Goal: Task Accomplishment & Management: Use online tool/utility

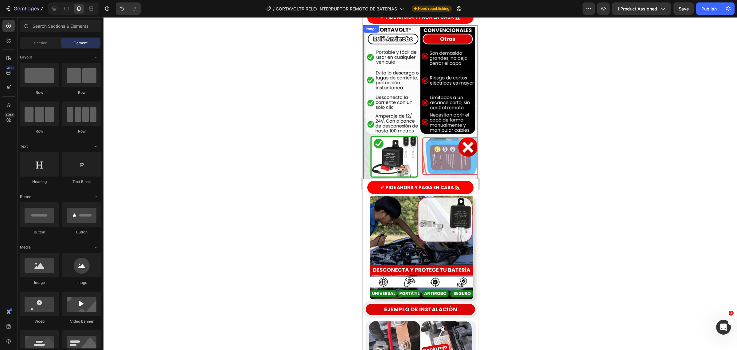
scroll to position [845, 0]
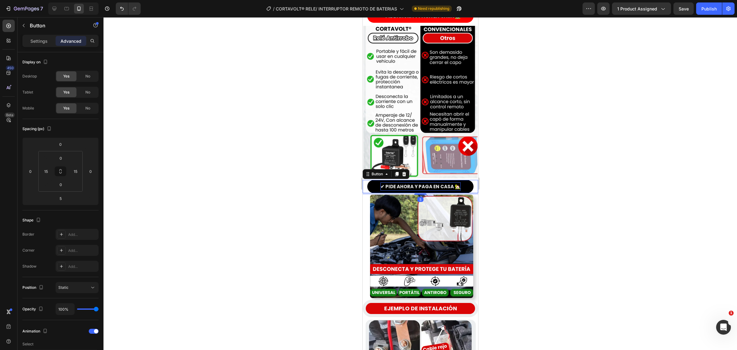
click at [390, 182] on p "✔ PIDE AHORA Y PAGA EN CASA 🏡" at bounding box center [420, 186] width 80 height 8
click at [296, 135] on div at bounding box center [421, 183] width 634 height 332
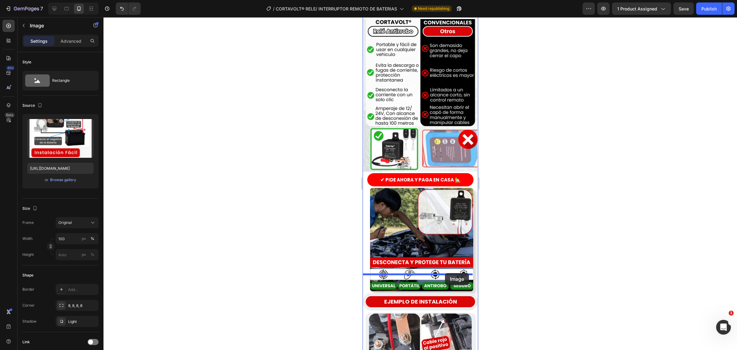
drag, startPoint x: 429, startPoint y: 160, endPoint x: 445, endPoint y: 273, distance: 113.7
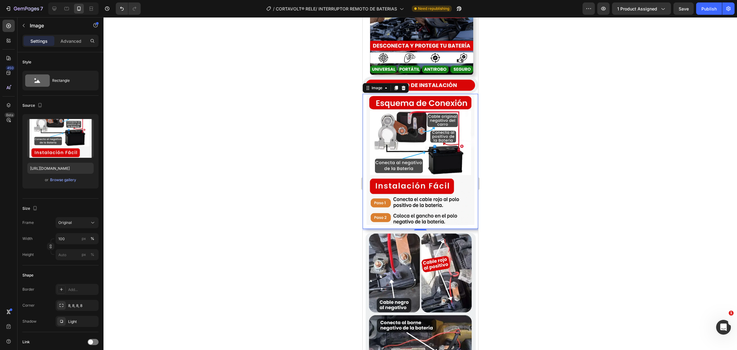
scroll to position [945, 0]
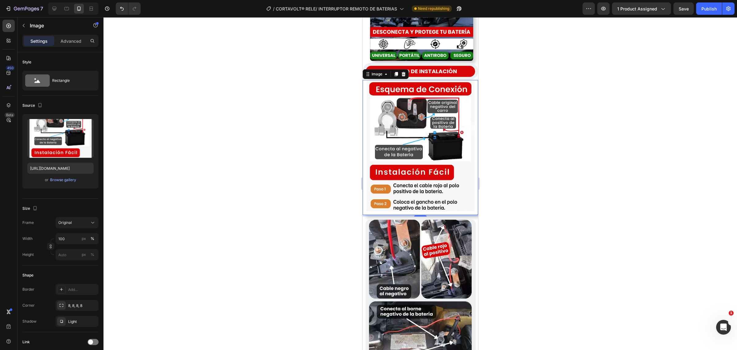
click at [320, 187] on div at bounding box center [421, 183] width 634 height 332
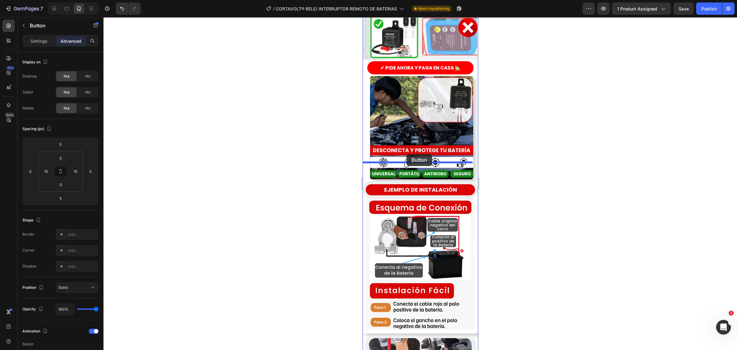
scroll to position [845, 0]
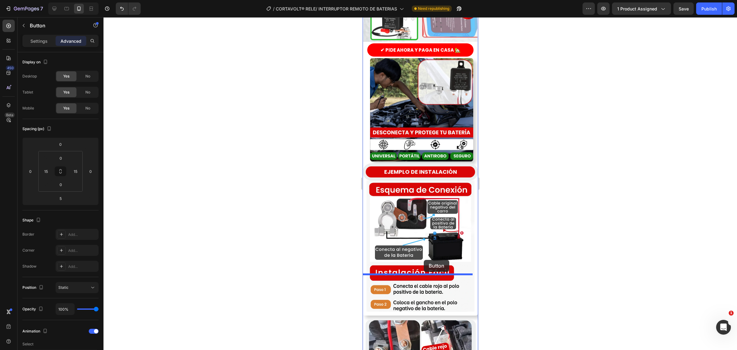
drag, startPoint x: 407, startPoint y: 128, endPoint x: 424, endPoint y: 260, distance: 132.6
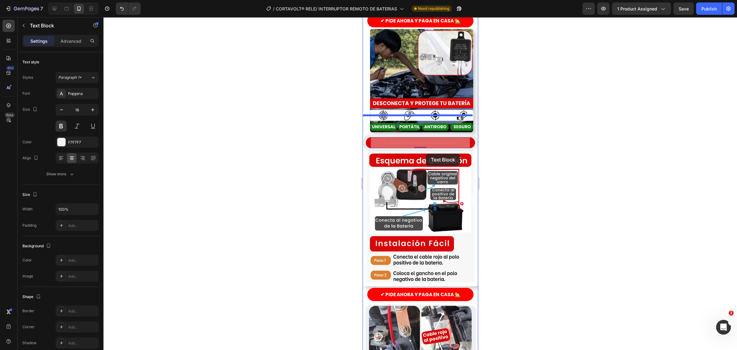
scroll to position [907, 0]
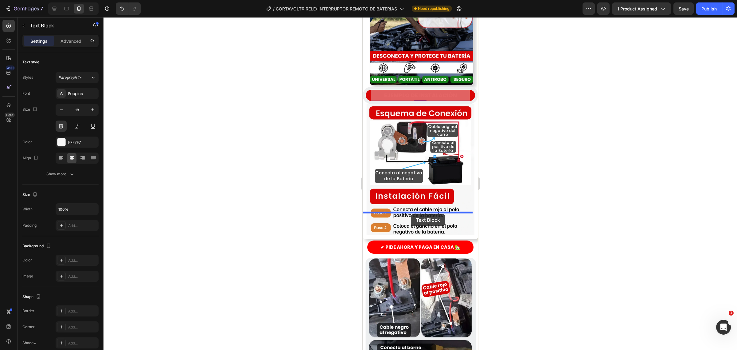
drag, startPoint x: 419, startPoint y: 133, endPoint x: 411, endPoint y: 214, distance: 81.5
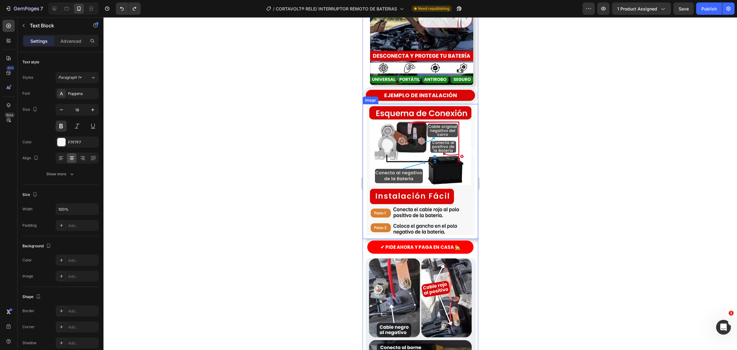
click at [382, 104] on img at bounding box center [420, 171] width 116 height 135
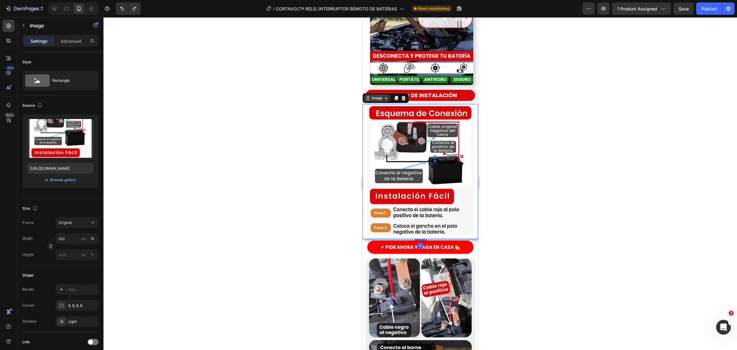
click at [382, 95] on div "Image" at bounding box center [376, 98] width 13 height 6
click at [333, 82] on div at bounding box center [421, 183] width 634 height 332
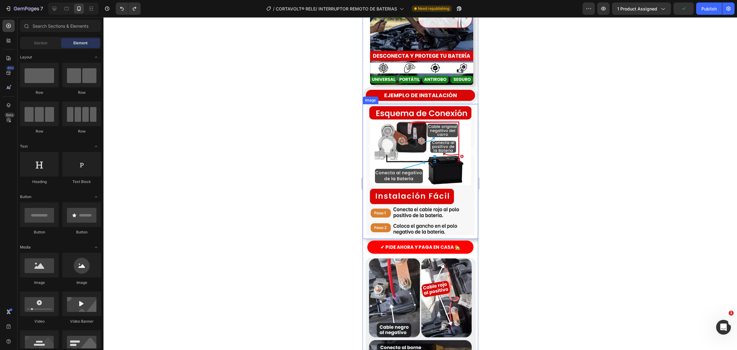
click at [379, 104] on img at bounding box center [420, 171] width 116 height 135
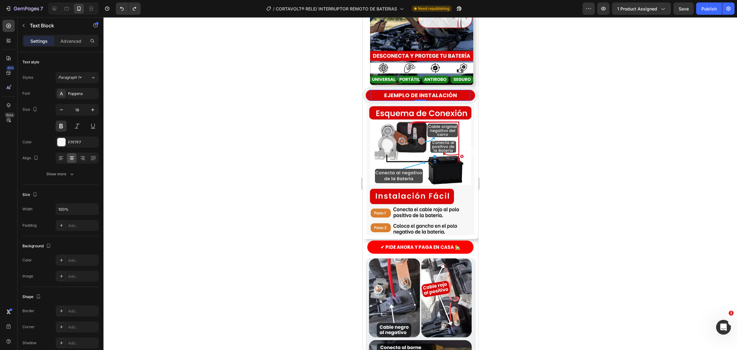
click at [428, 90] on p "EJEMPLO DE INSTALACIÓN" at bounding box center [420, 95] width 98 height 10
click at [366, 90] on div "EJEMPLO DE INSTALACIÓN Text Block 0" at bounding box center [420, 95] width 109 height 11
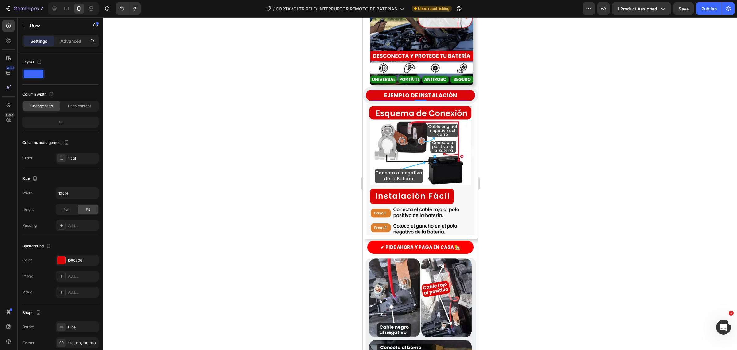
click at [364, 87] on div "EJEMPLO DE INSTALACIÓN Text Block Row 0" at bounding box center [420, 95] width 116 height 17
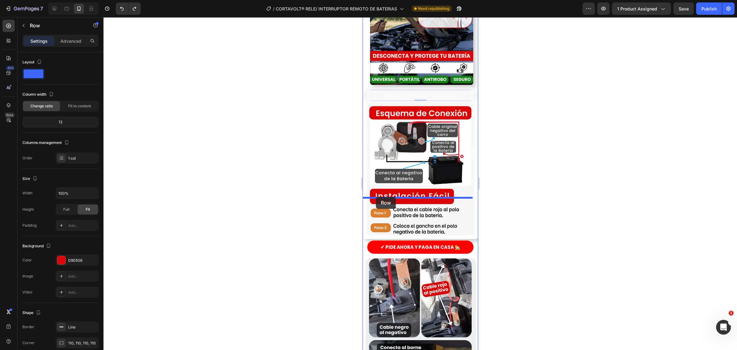
drag, startPoint x: 364, startPoint y: 56, endPoint x: 376, endPoint y: 197, distance: 141.5
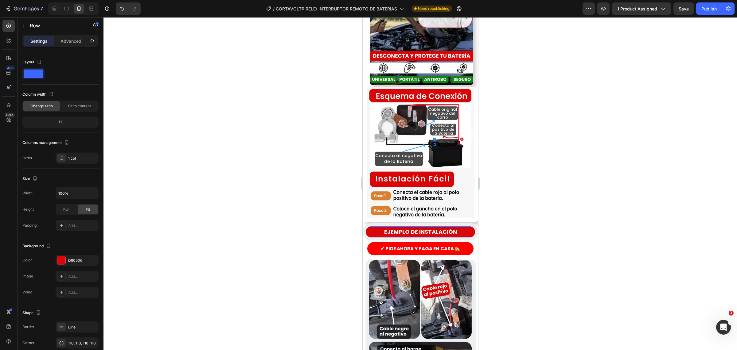
click at [298, 200] on div at bounding box center [421, 183] width 634 height 332
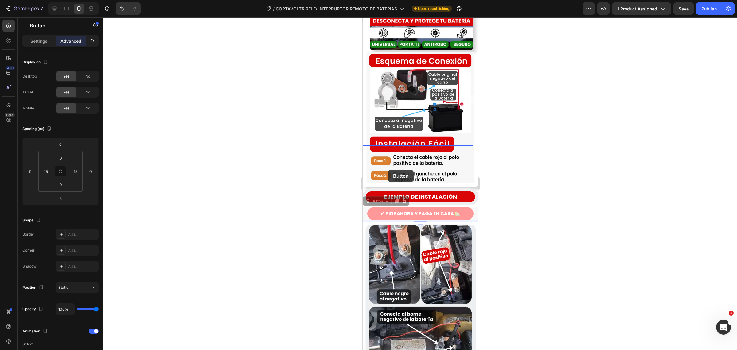
scroll to position [945, 0]
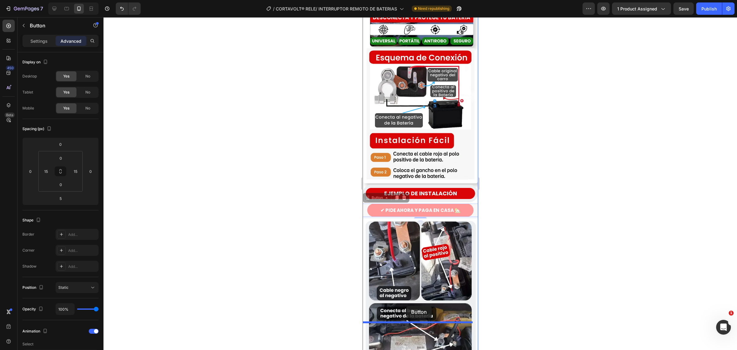
drag, startPoint x: 371, startPoint y: 206, endPoint x: 406, endPoint y: 306, distance: 105.2
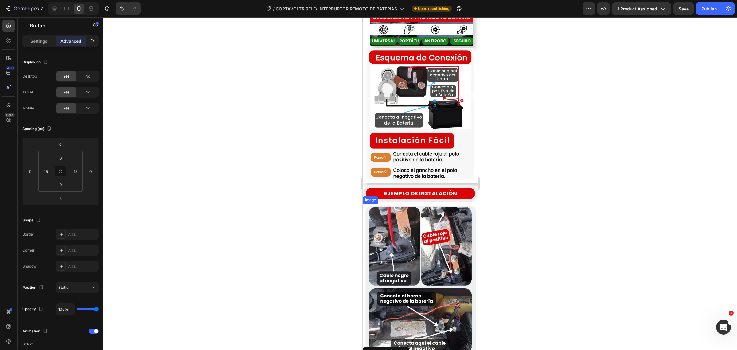
click at [311, 214] on div at bounding box center [421, 183] width 634 height 332
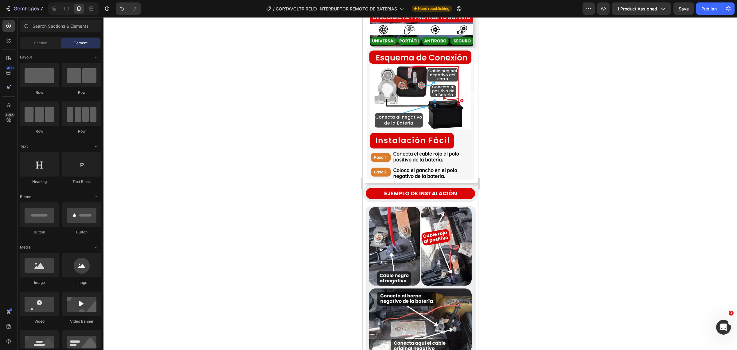
click at [320, 207] on div at bounding box center [421, 183] width 634 height 332
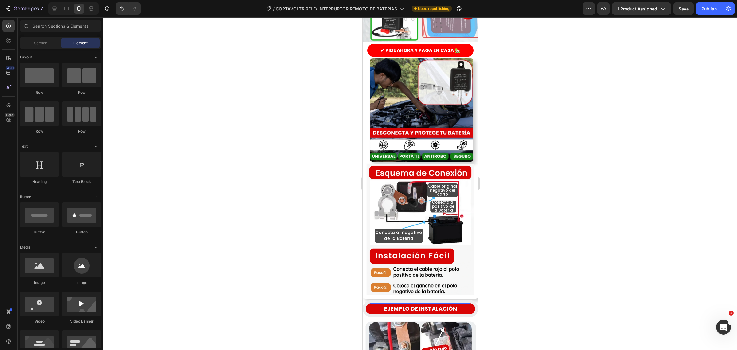
scroll to position [907, 0]
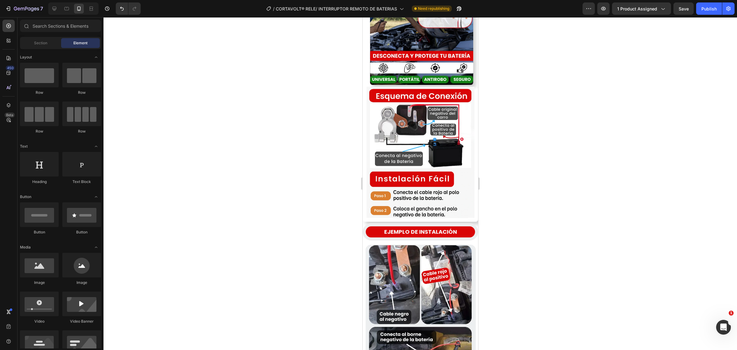
click at [316, 219] on div at bounding box center [421, 183] width 634 height 332
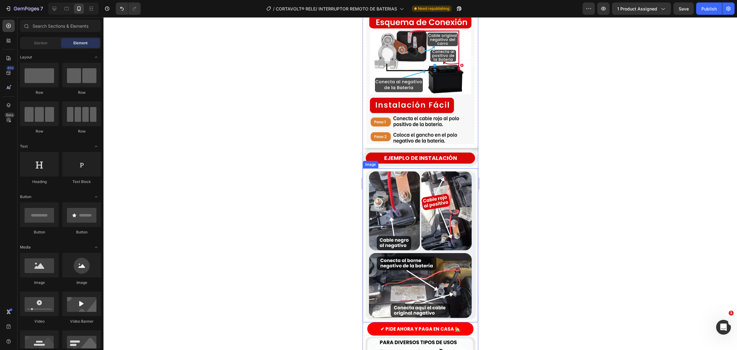
scroll to position [983, 0]
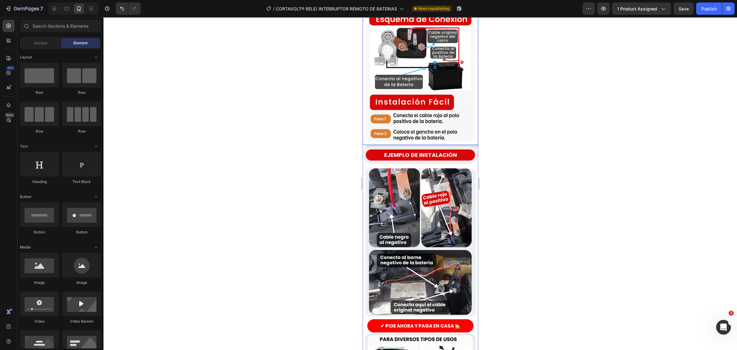
click at [399, 97] on img at bounding box center [420, 77] width 116 height 135
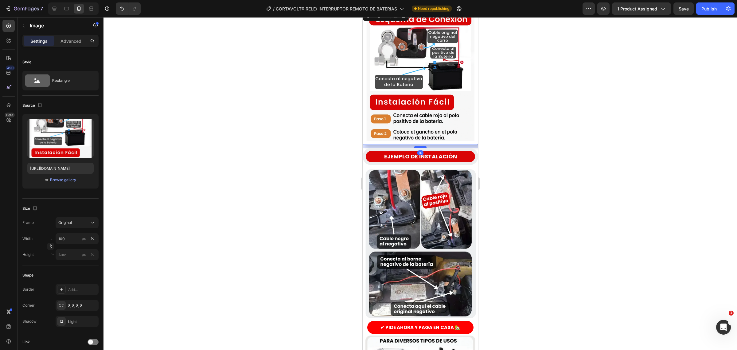
click at [419, 146] on div at bounding box center [420, 147] width 12 height 2
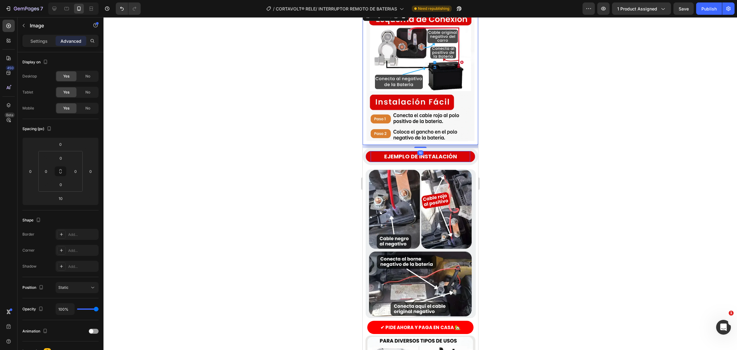
click at [306, 133] on div at bounding box center [421, 183] width 634 height 332
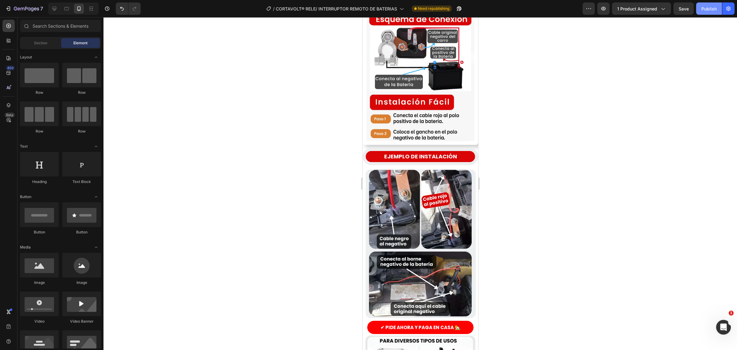
click at [704, 13] on button "Publish" at bounding box center [709, 8] width 26 height 12
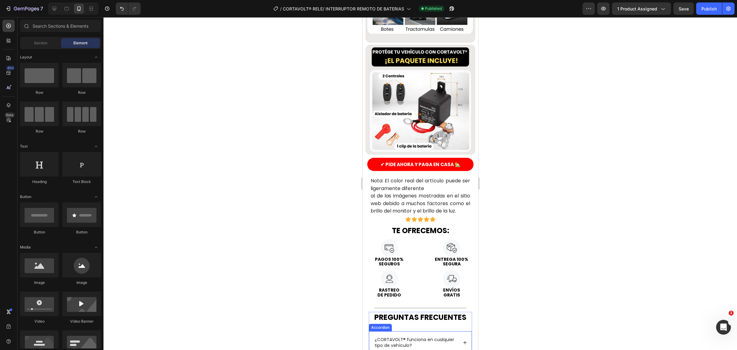
scroll to position [1539, 0]
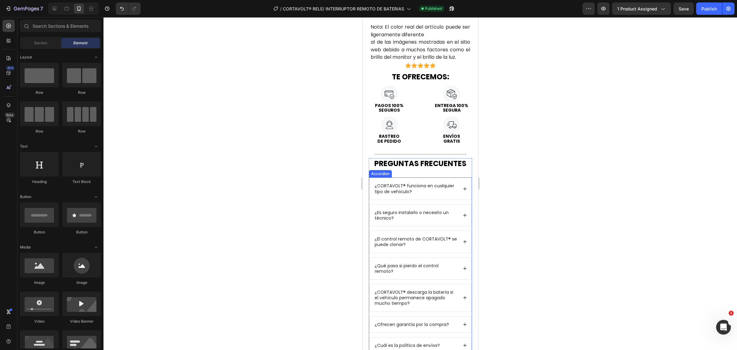
click at [457, 316] on div "¿Ofrecen garantía por la compra?" at bounding box center [420, 324] width 102 height 16
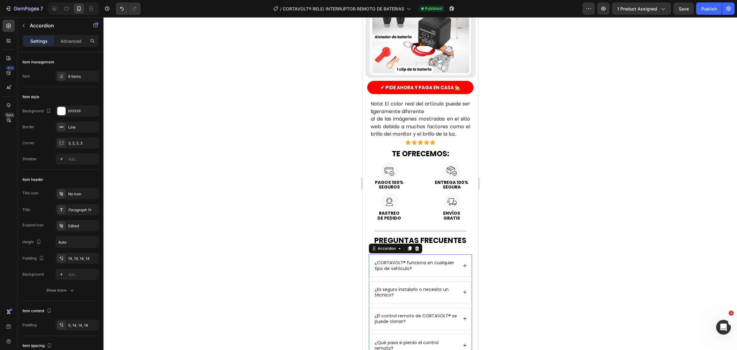
scroll to position [1309, 0]
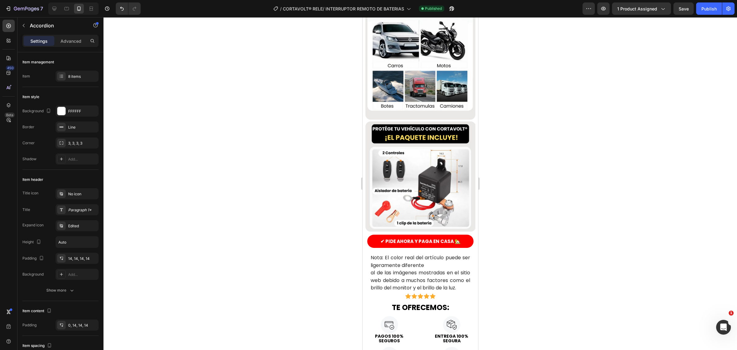
click at [511, 191] on div at bounding box center [421, 183] width 634 height 332
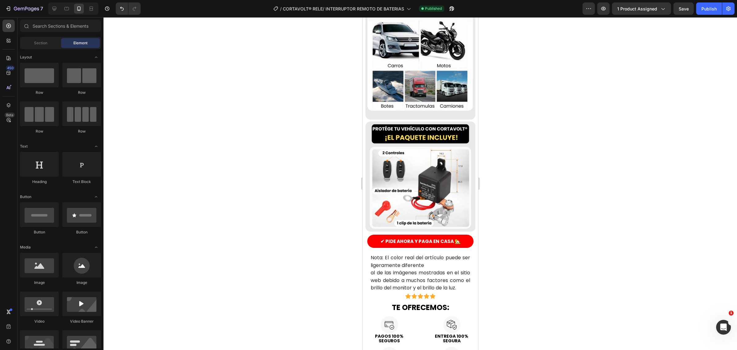
drag, startPoint x: 520, startPoint y: 228, endPoint x: 520, endPoint y: 192, distance: 35.6
drag, startPoint x: 387, startPoint y: 142, endPoint x: 370, endPoint y: 248, distance: 106.7
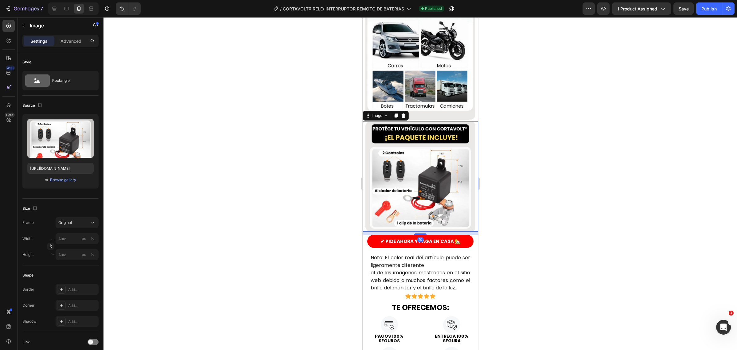
click at [257, 171] on div at bounding box center [421, 183] width 634 height 332
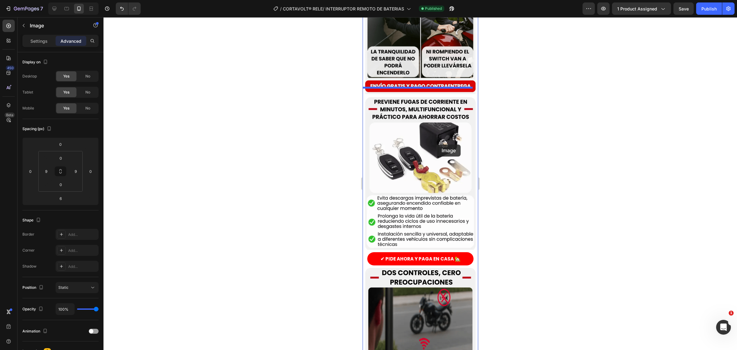
scroll to position [307, 0]
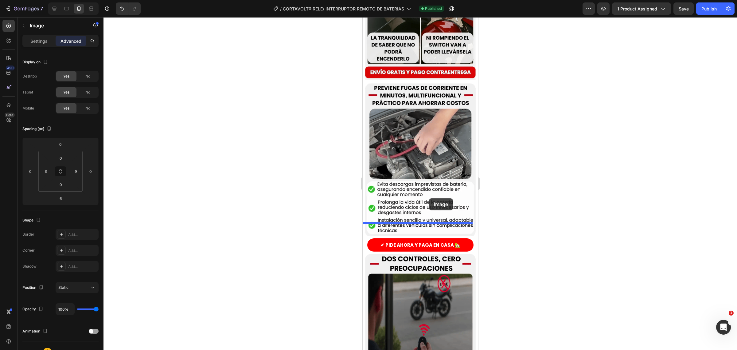
drag, startPoint x: 395, startPoint y: 205, endPoint x: 429, endPoint y: 198, distance: 34.5
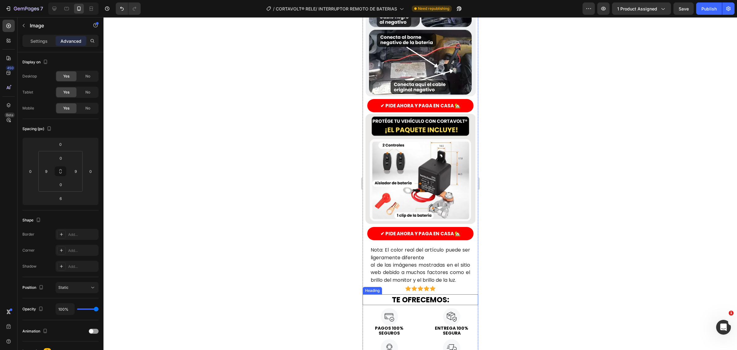
scroll to position [1190, 0]
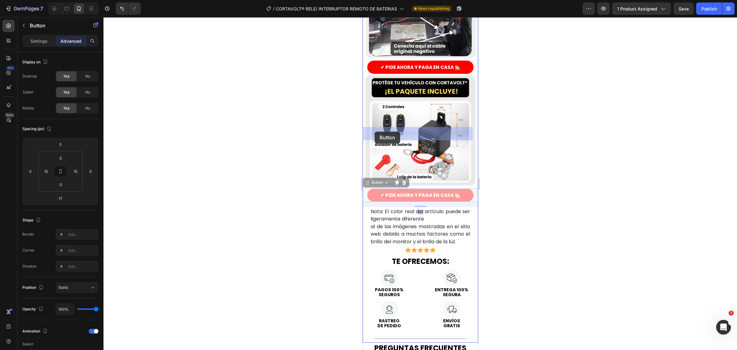
drag, startPoint x: 379, startPoint y: 133, endPoint x: 375, endPoint y: 131, distance: 4.6
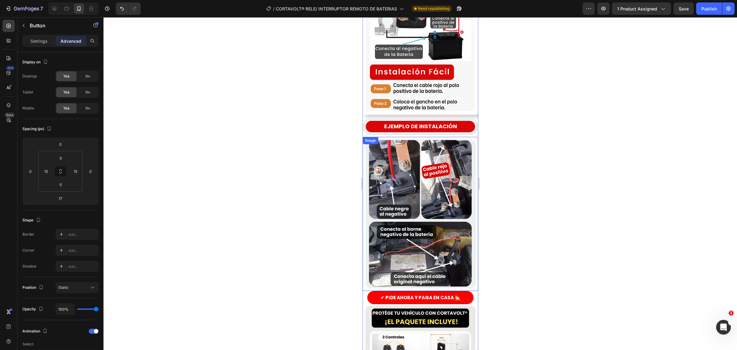
scroll to position [960, 0]
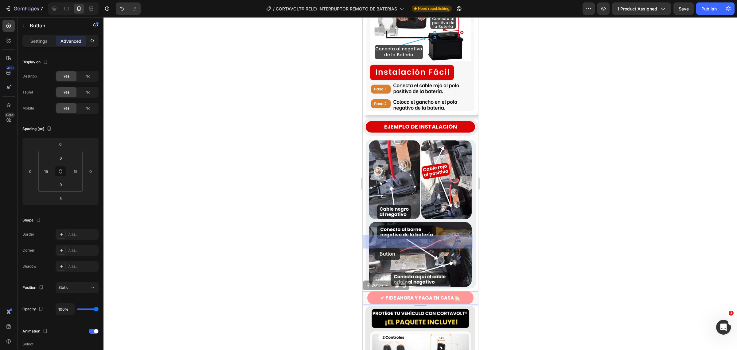
drag, startPoint x: 375, startPoint y: 240, endPoint x: 375, endPoint y: 248, distance: 8.0
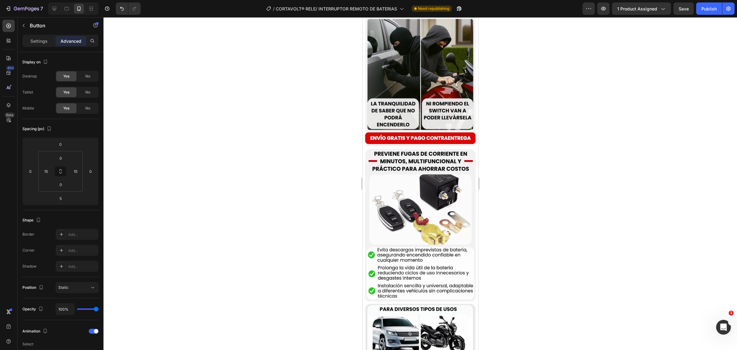
scroll to position [115, 0]
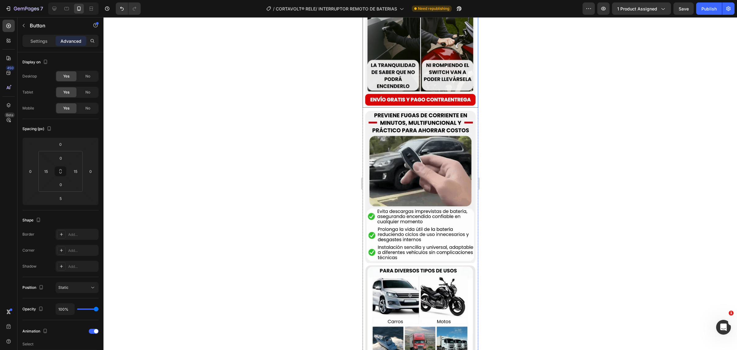
click at [429, 108] on img at bounding box center [420, 31] width 116 height 154
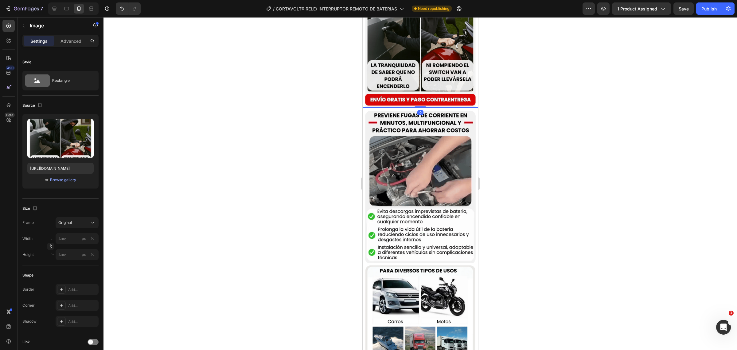
click at [425, 108] on img at bounding box center [420, 31] width 116 height 154
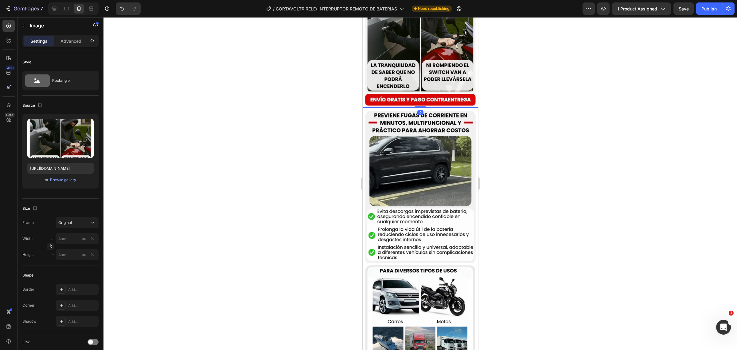
click at [405, 108] on img at bounding box center [420, 31] width 116 height 154
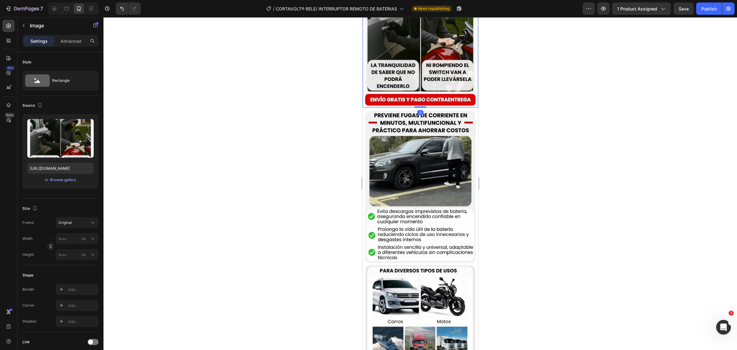
click at [346, 140] on div at bounding box center [421, 183] width 634 height 332
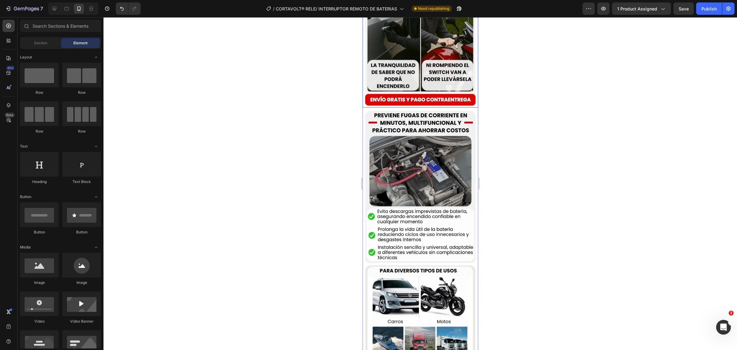
click at [405, 108] on img at bounding box center [420, 31] width 116 height 154
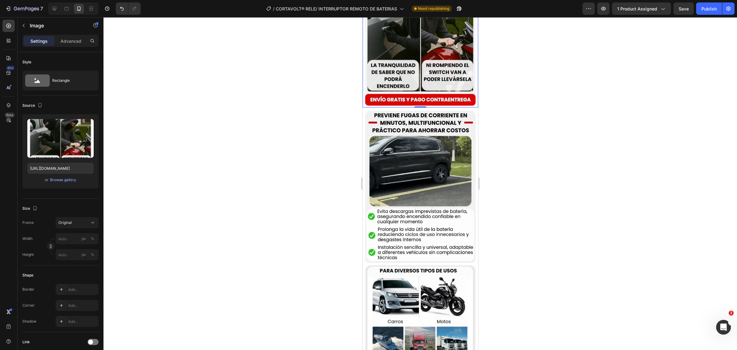
click at [351, 199] on div at bounding box center [421, 183] width 634 height 332
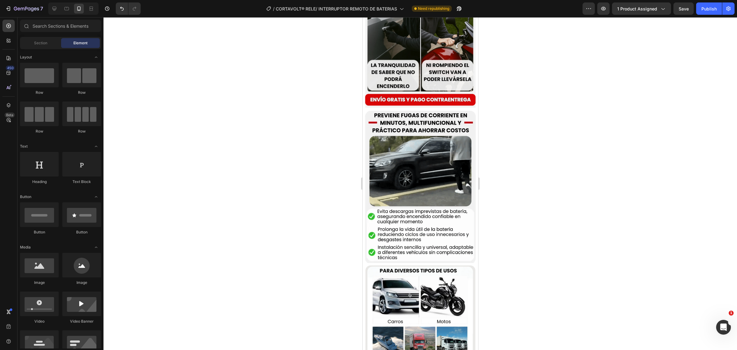
click at [142, 136] on div at bounding box center [421, 183] width 634 height 332
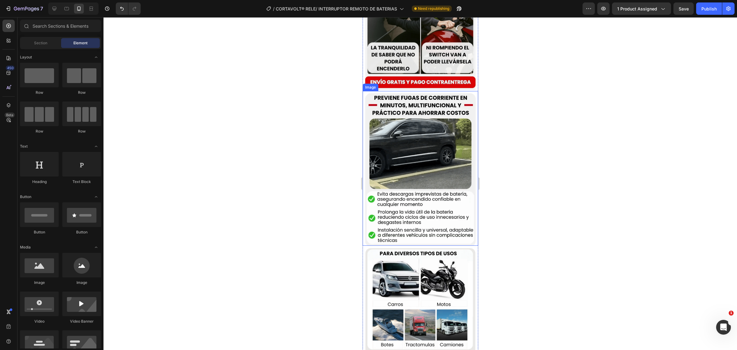
scroll to position [346, 0]
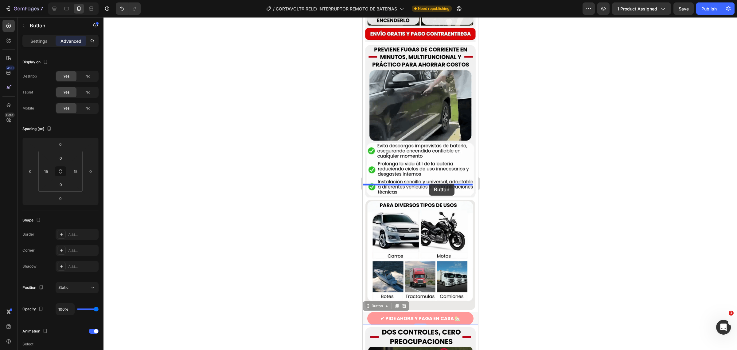
drag, startPoint x: 459, startPoint y: 296, endPoint x: 429, endPoint y: 183, distance: 115.9
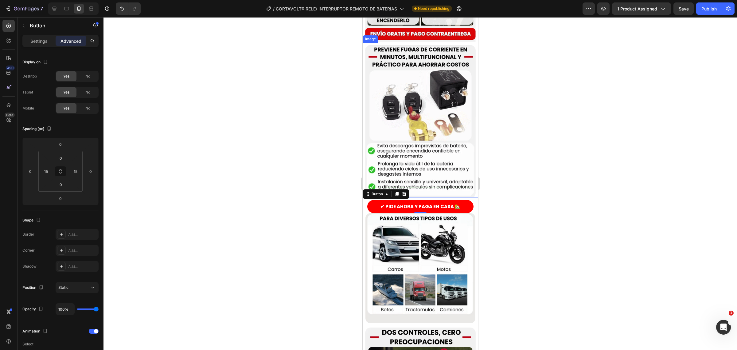
scroll to position [422, 0]
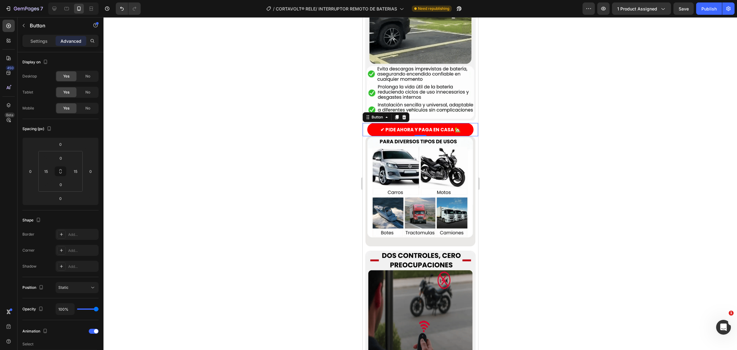
click at [547, 126] on div at bounding box center [421, 183] width 634 height 332
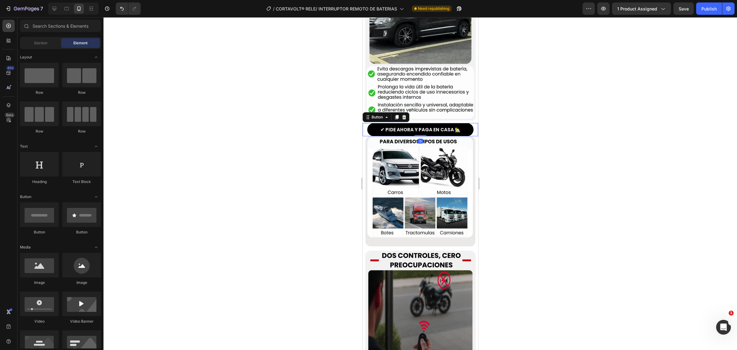
click at [425, 123] on button "✔ PIDE AHORA Y PAGA EN CASA 🏡" at bounding box center [420, 129] width 106 height 13
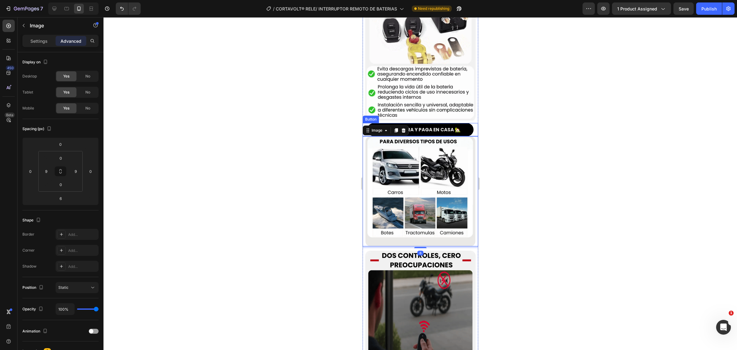
click at [421, 123] on button "✔ PIDE AHORA Y PAGA EN CASA 🏡" at bounding box center [420, 129] width 106 height 13
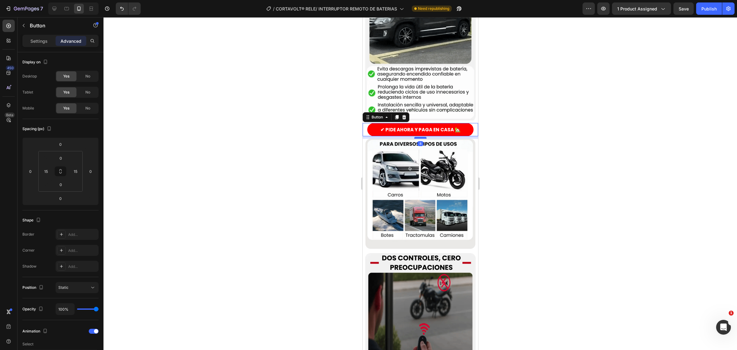
click at [420, 137] on div at bounding box center [420, 138] width 12 height 2
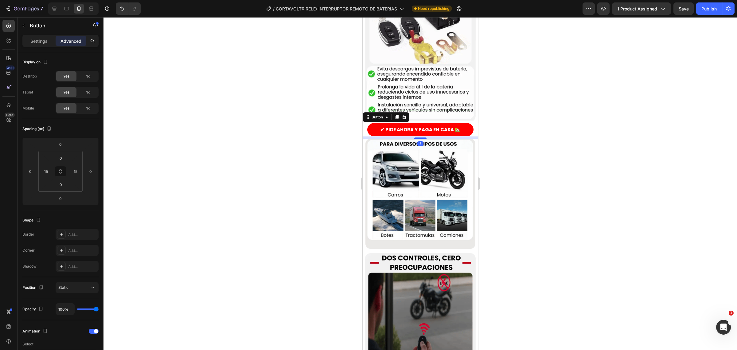
type input "8"
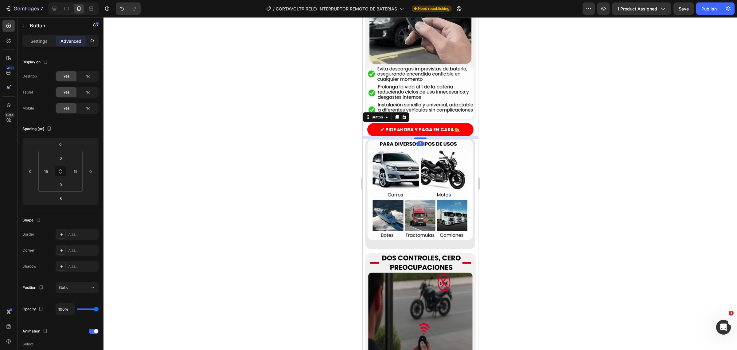
click at [567, 147] on div at bounding box center [421, 183] width 634 height 332
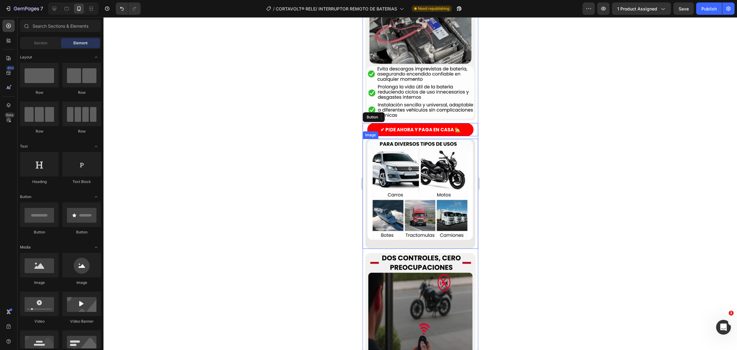
click at [535, 129] on div at bounding box center [421, 183] width 634 height 332
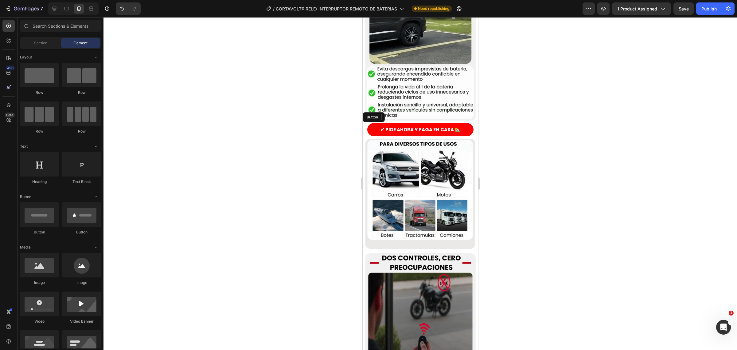
click at [317, 183] on div at bounding box center [421, 183] width 634 height 332
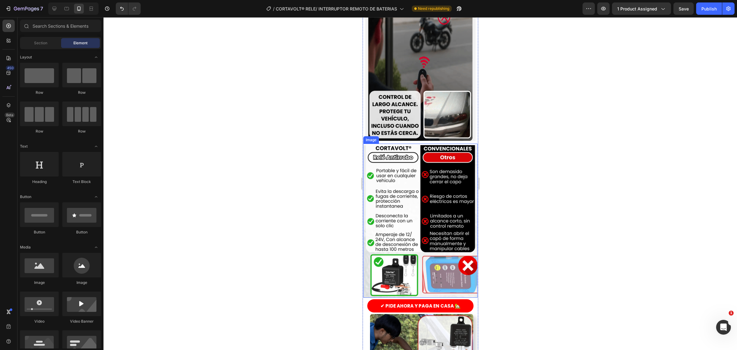
scroll to position [691, 0]
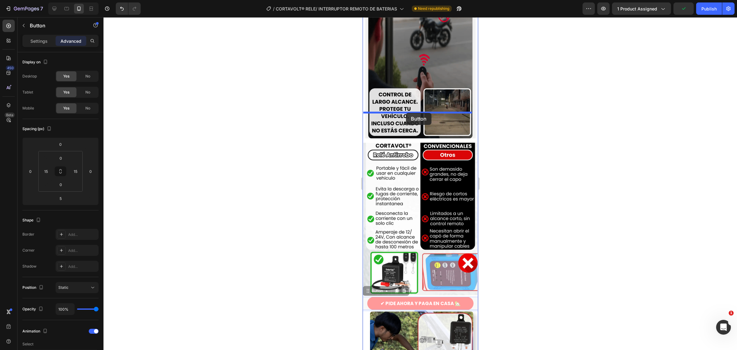
drag, startPoint x: 419, startPoint y: 269, endPoint x: 406, endPoint y: 112, distance: 156.9
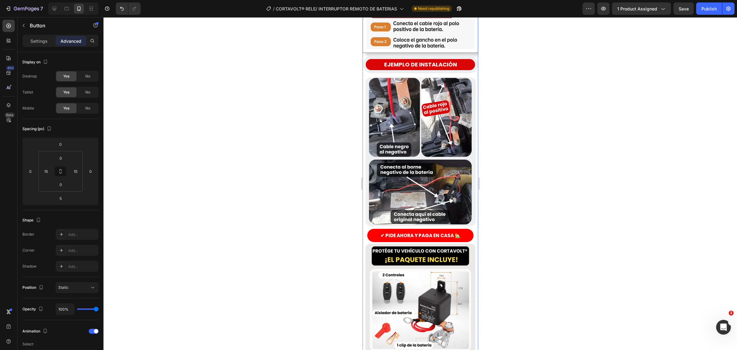
scroll to position [1190, 0]
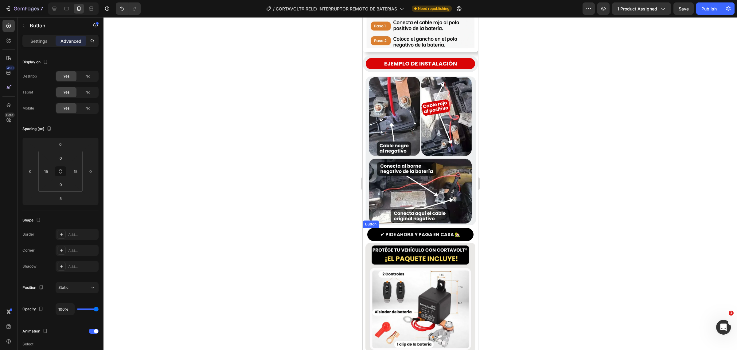
click at [429, 228] on button "✔ PIDE AHORA Y PAGA EN CASA 🏡" at bounding box center [420, 234] width 106 height 13
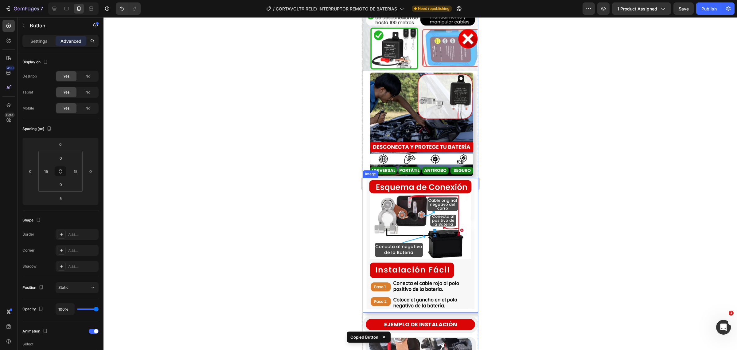
scroll to position [883, 0]
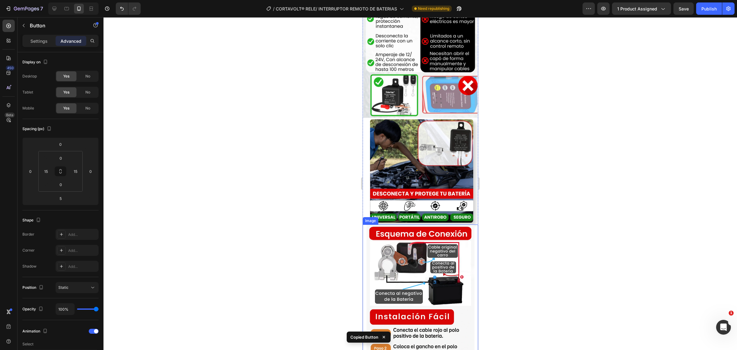
click at [427, 224] on img at bounding box center [420, 291] width 116 height 135
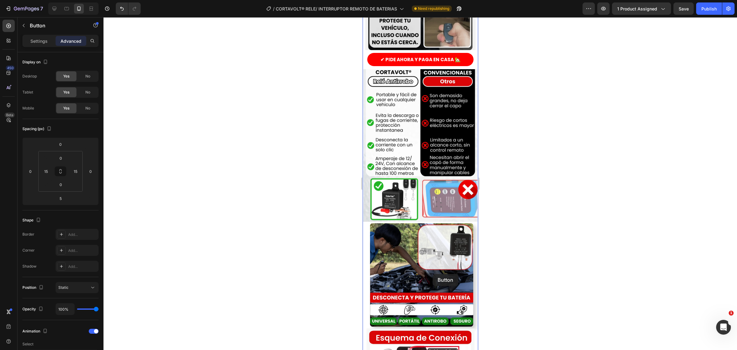
scroll to position [768, 0]
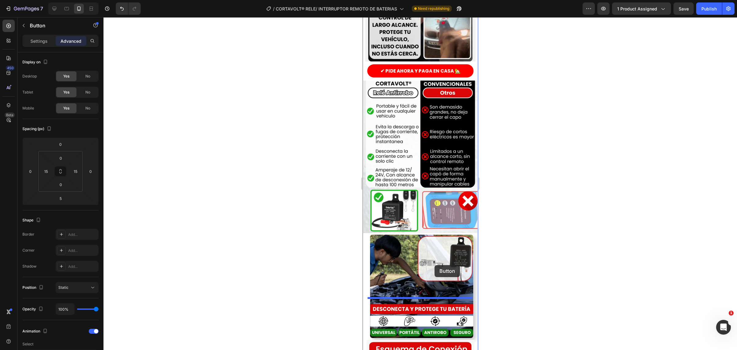
drag, startPoint x: 420, startPoint y: 106, endPoint x: 435, endPoint y: 265, distance: 159.2
click at [435, 265] on div "Mobile ( 376 px) iPhone 13 Mini iPhone 13 Pro iPhone 11 Pro Max iPhone 15 Pro M…" at bounding box center [420, 266] width 116 height 2034
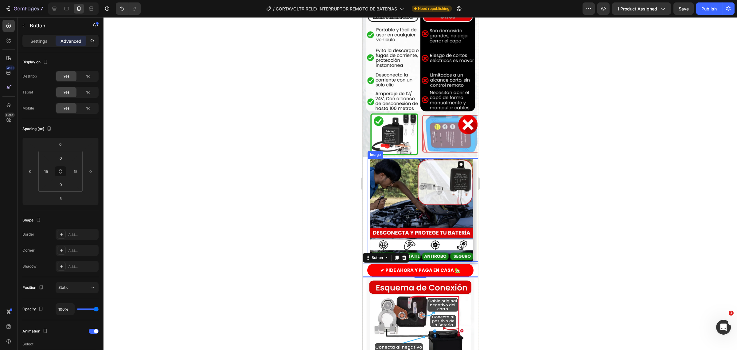
scroll to position [845, 0]
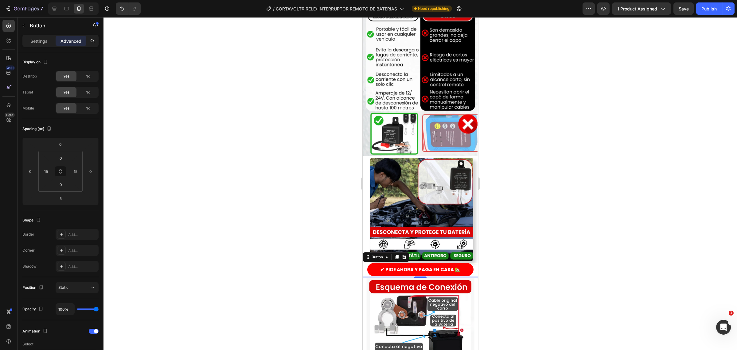
click at [330, 225] on div at bounding box center [421, 183] width 634 height 332
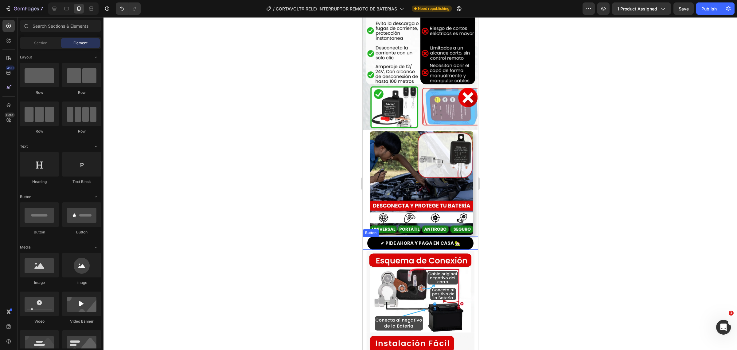
scroll to position [883, 0]
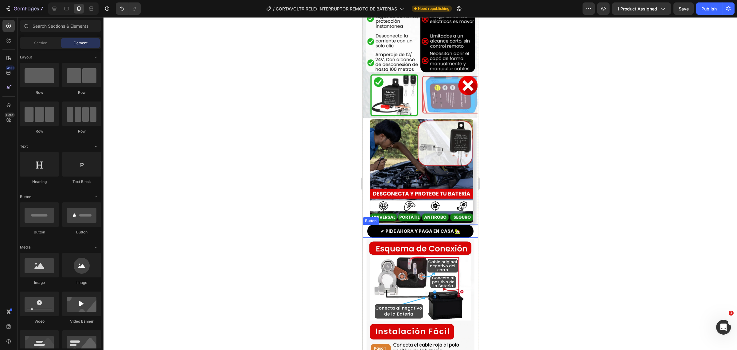
click at [372, 224] on button "✔ PIDE AHORA Y PAGA EN CASA 🏡" at bounding box center [420, 230] width 106 height 13
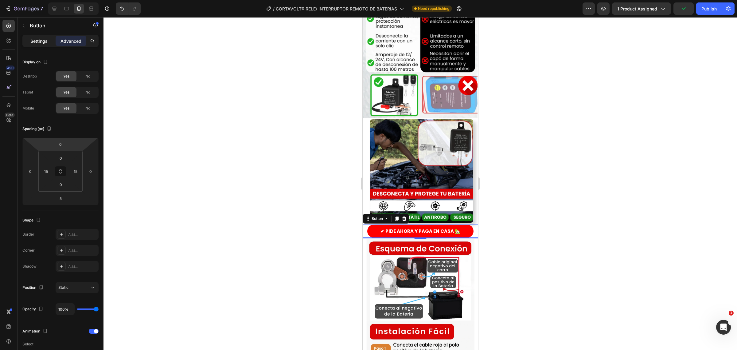
click at [34, 45] on div "Settings" at bounding box center [39, 41] width 31 height 10
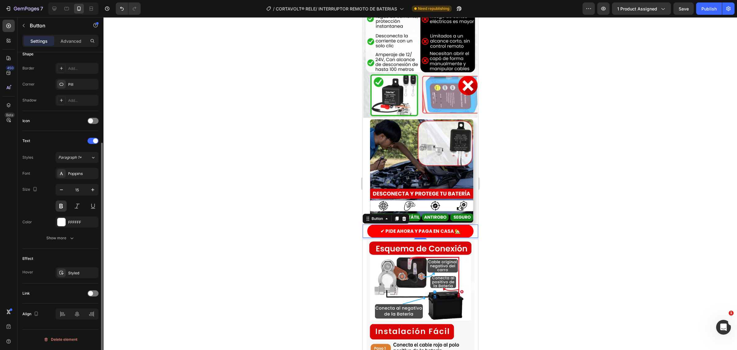
scroll to position [0, 0]
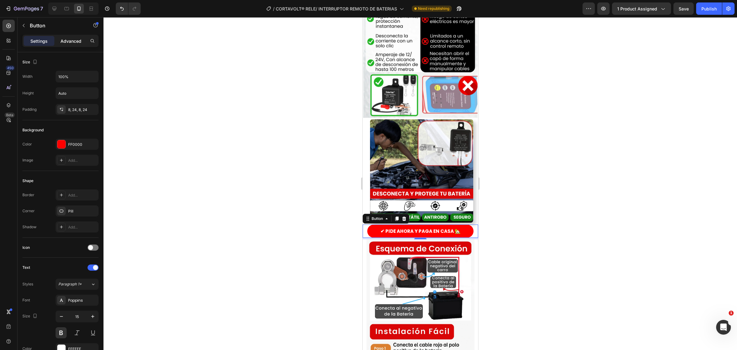
click at [63, 45] on div "Advanced" at bounding box center [71, 41] width 31 height 10
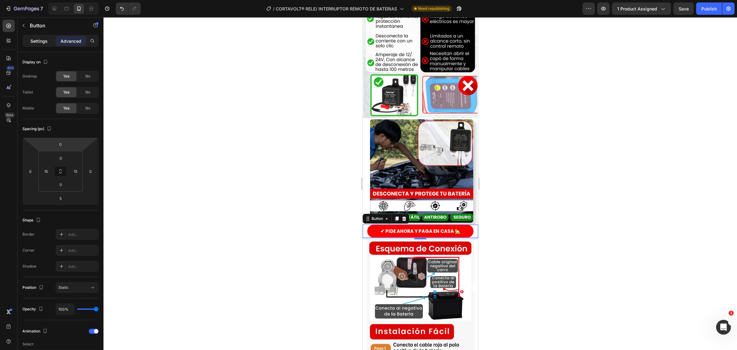
click at [35, 40] on p "Settings" at bounding box center [38, 41] width 17 height 6
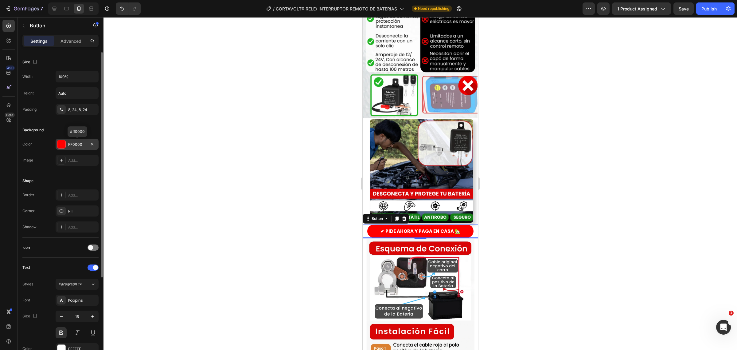
click at [61, 142] on div at bounding box center [61, 144] width 8 height 8
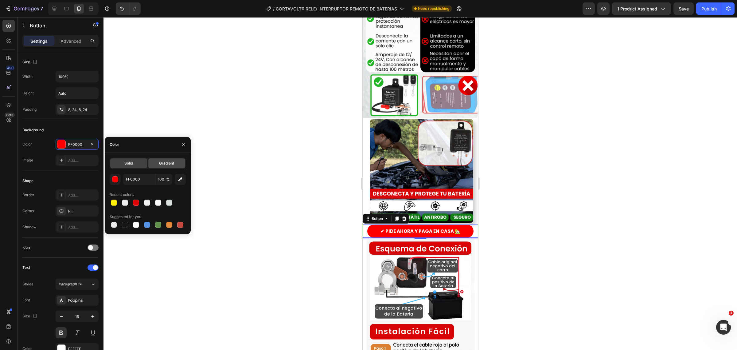
click at [175, 161] on div "Gradient" at bounding box center [166, 163] width 37 height 10
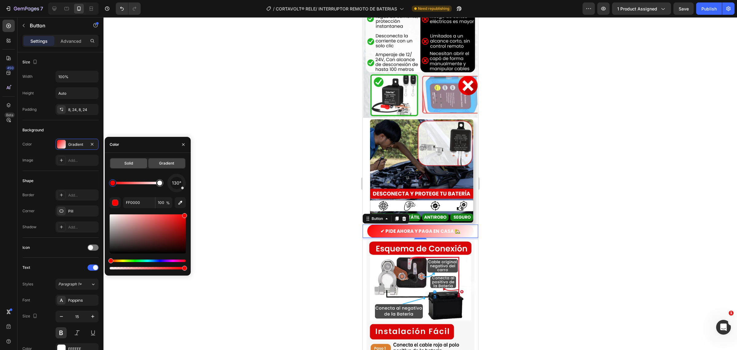
click at [131, 159] on div "Solid" at bounding box center [128, 163] width 37 height 10
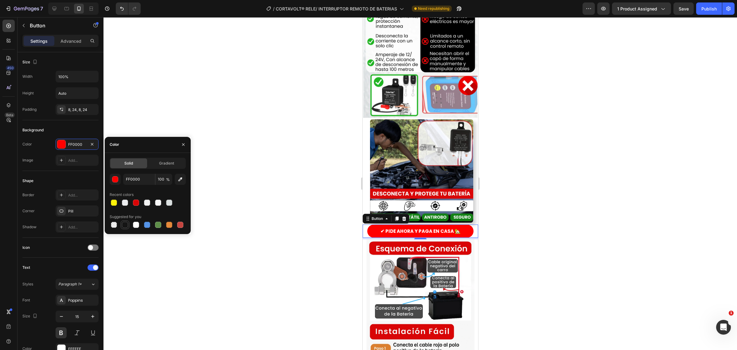
click at [128, 222] on div at bounding box center [125, 224] width 6 height 6
type input "151515"
click at [229, 222] on div at bounding box center [421, 183] width 634 height 332
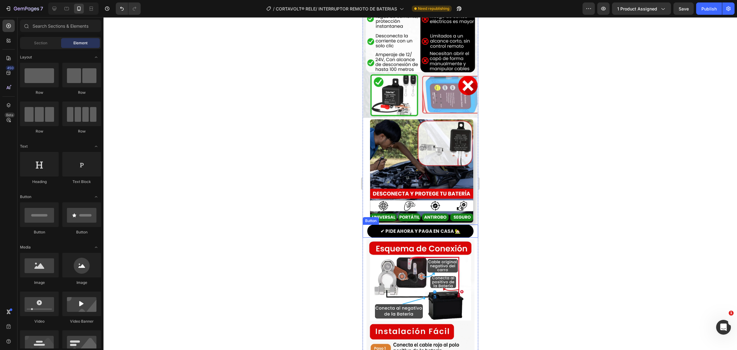
click at [375, 224] on button "✔ PIDE AHORA Y PAGA EN CASA 🏡" at bounding box center [420, 230] width 106 height 13
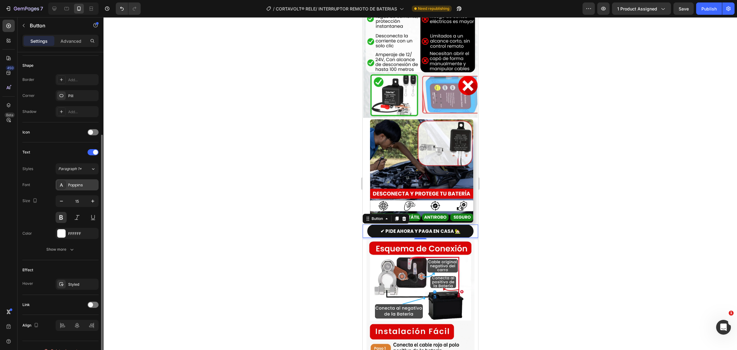
scroll to position [127, 0]
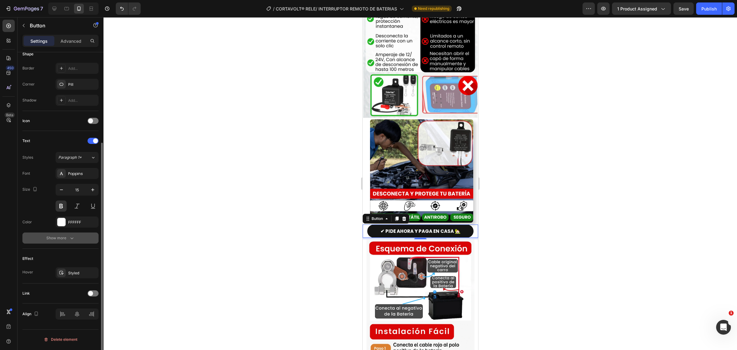
click at [63, 237] on div "Show more" at bounding box center [60, 238] width 29 height 6
click at [95, 240] on icon at bounding box center [93, 238] width 6 height 6
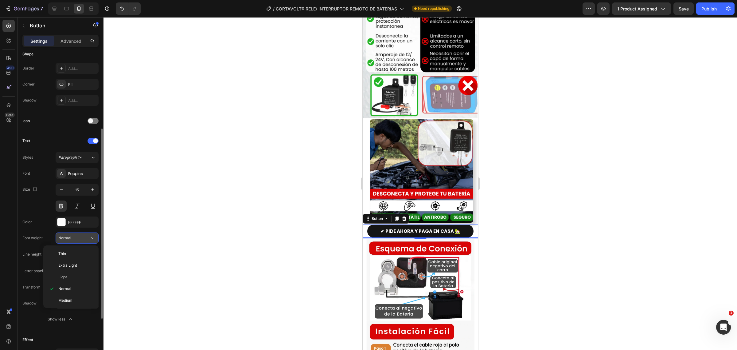
click at [95, 240] on icon at bounding box center [93, 238] width 6 height 6
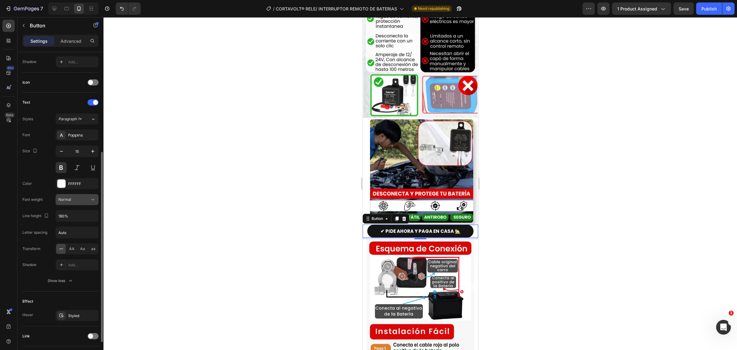
scroll to position [203, 0]
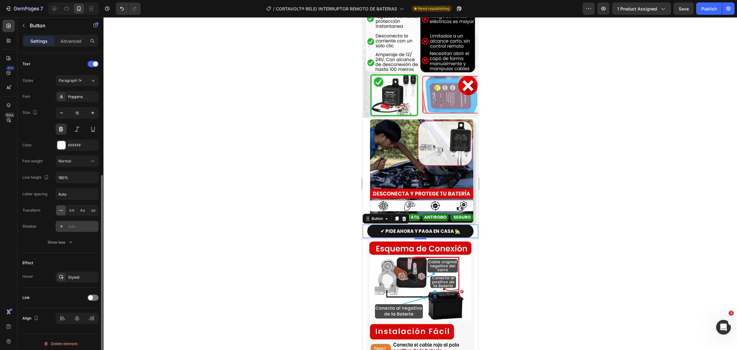
click at [62, 229] on div at bounding box center [61, 226] width 9 height 9
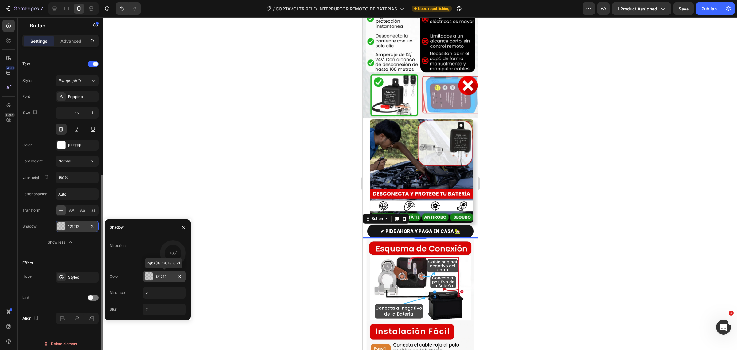
click at [147, 275] on div at bounding box center [149, 276] width 8 height 8
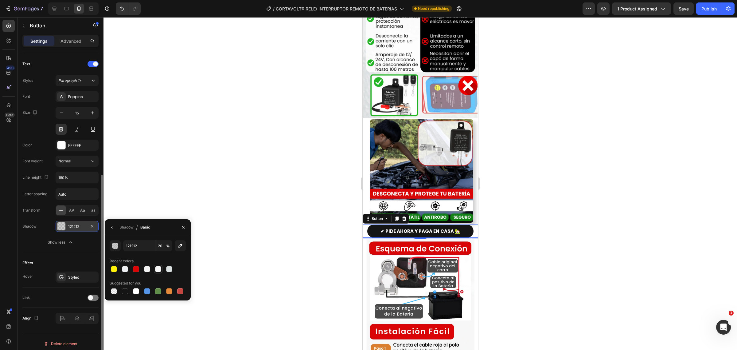
click at [162, 269] on div at bounding box center [158, 268] width 7 height 7
type input "F7F7F7"
type input "100"
click at [116, 291] on div at bounding box center [114, 291] width 6 height 6
type input "000000"
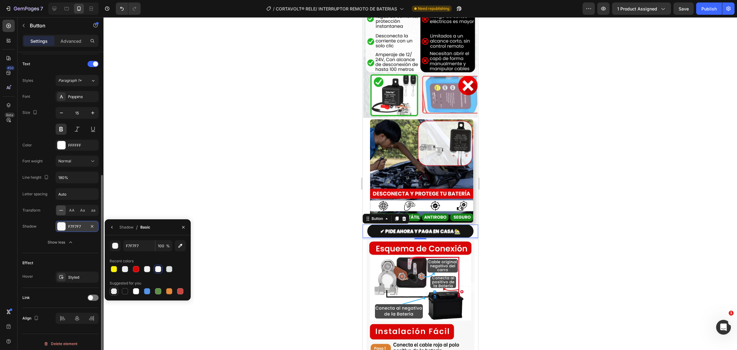
type input "0"
click at [226, 243] on div at bounding box center [421, 183] width 634 height 332
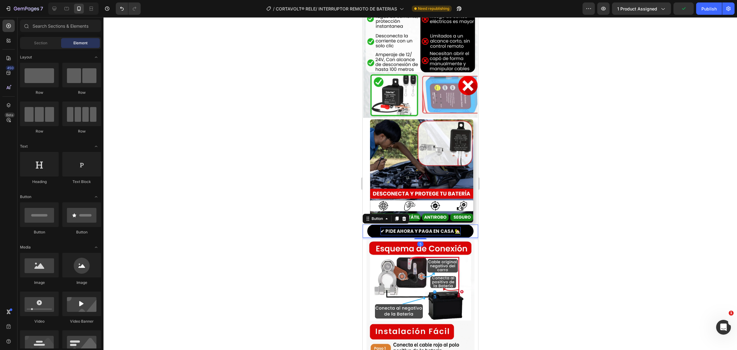
click at [405, 227] on p "✔ PIDE AHORA Y PAGA EN CASA 🏡" at bounding box center [420, 231] width 80 height 8
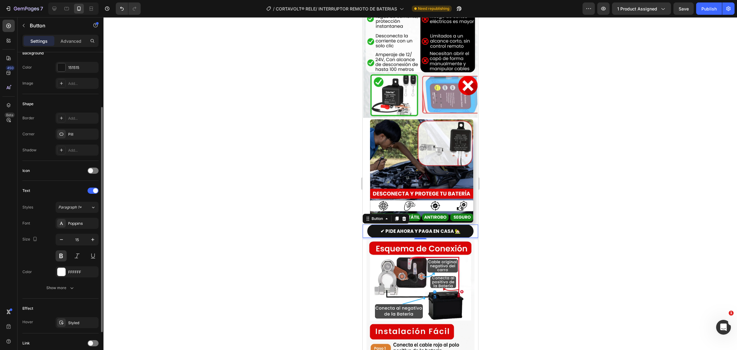
scroll to position [127, 0]
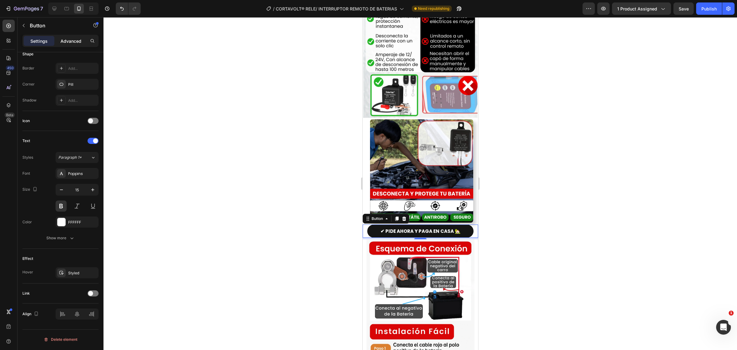
click at [58, 44] on div "Advanced" at bounding box center [71, 41] width 31 height 10
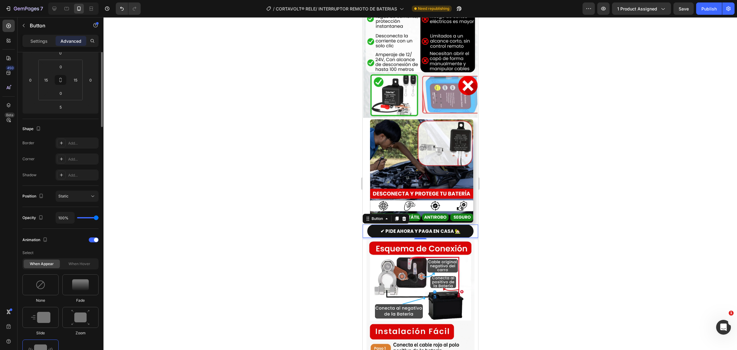
scroll to position [0, 0]
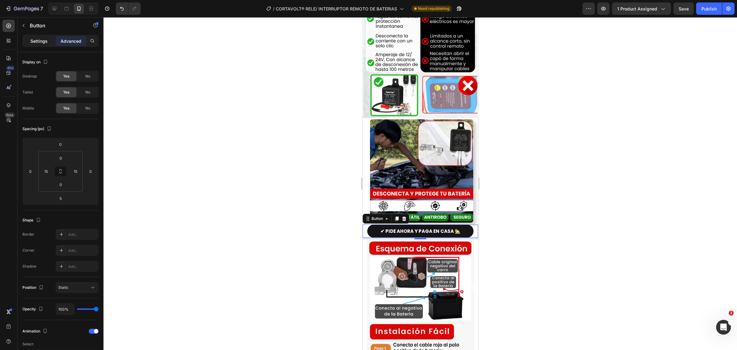
click at [35, 40] on p "Settings" at bounding box center [38, 41] width 17 height 6
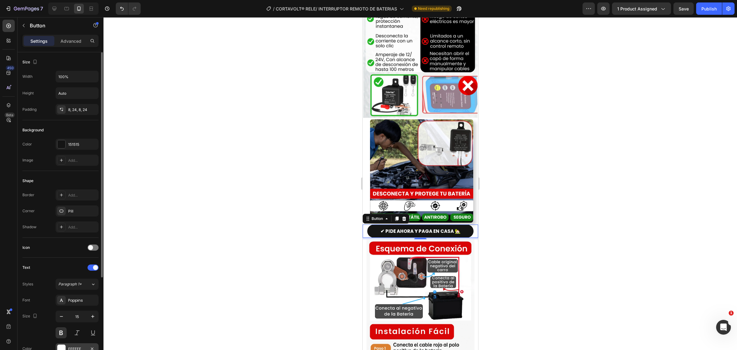
scroll to position [127, 0]
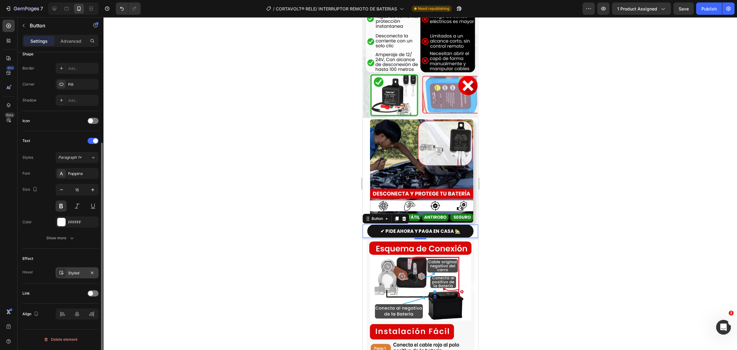
click at [66, 274] on div "Styled" at bounding box center [77, 272] width 43 height 11
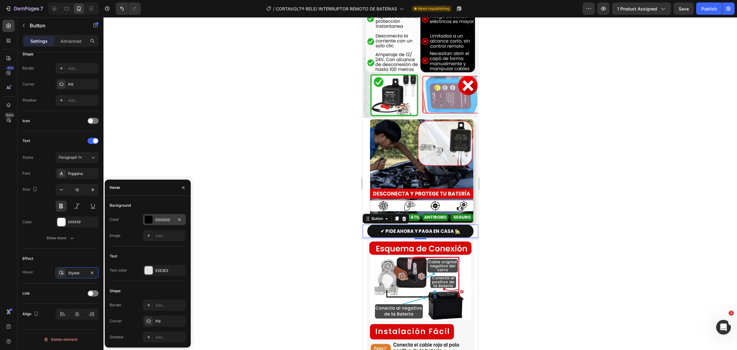
click at [149, 218] on div at bounding box center [149, 219] width 8 height 8
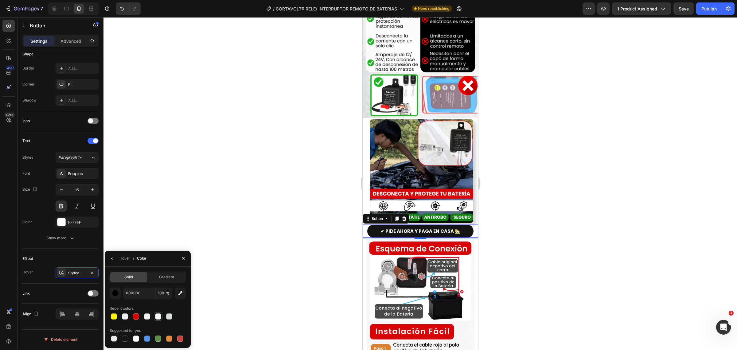
click at [156, 319] on div at bounding box center [158, 316] width 6 height 6
type input "F7F7F7"
click at [180, 260] on button "button" at bounding box center [183, 258] width 10 height 10
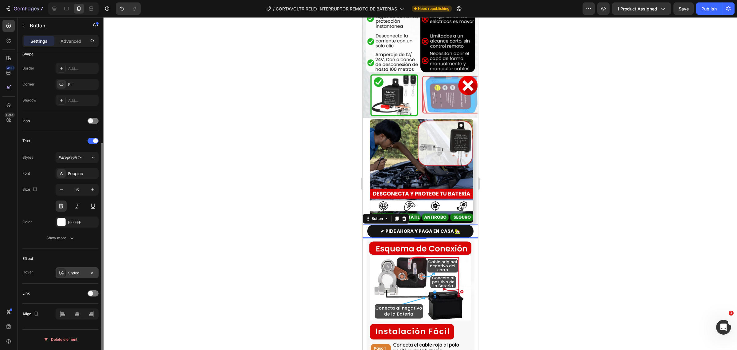
click at [83, 277] on div "Styled" at bounding box center [77, 272] width 43 height 11
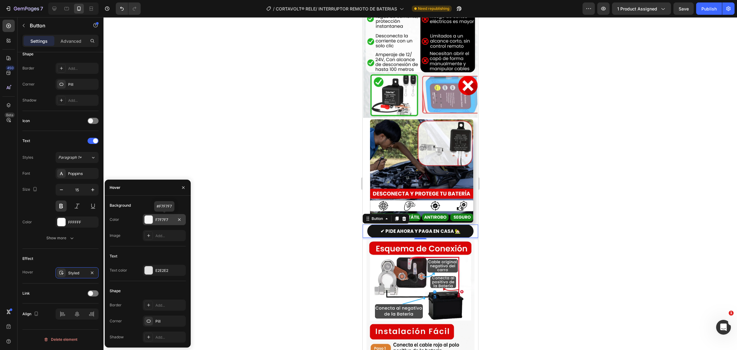
click at [148, 216] on div at bounding box center [149, 219] width 8 height 8
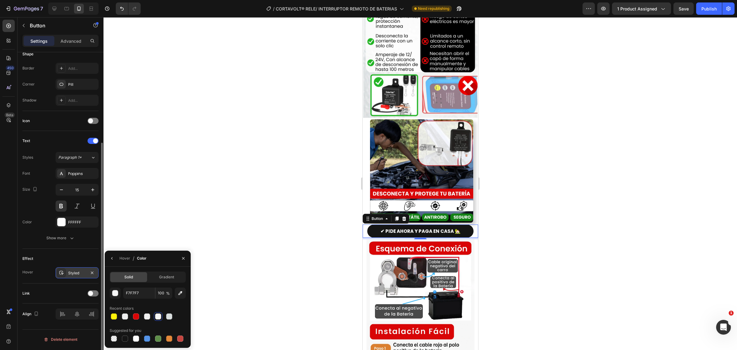
click at [84, 276] on div "Styled" at bounding box center [77, 273] width 18 height 6
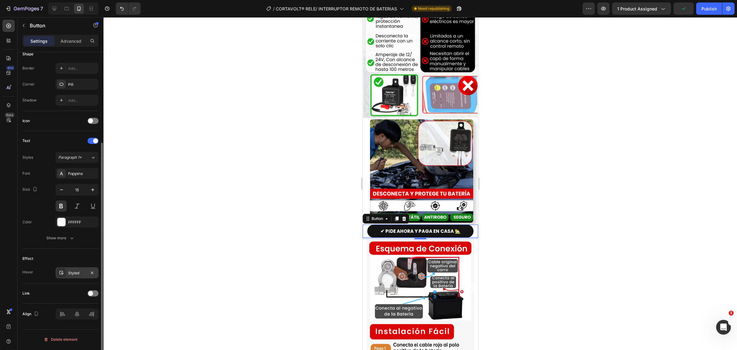
click at [84, 276] on div "Styled" at bounding box center [77, 273] width 18 height 6
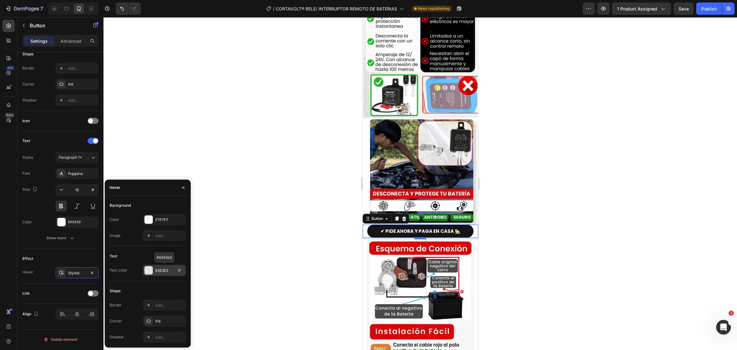
click at [145, 272] on div at bounding box center [149, 270] width 8 height 8
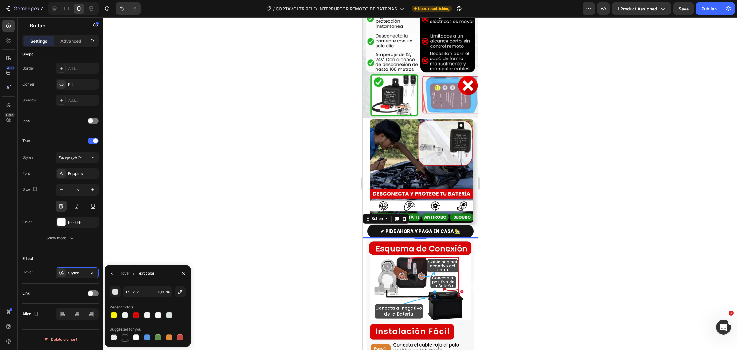
click at [124, 336] on div at bounding box center [125, 337] width 6 height 6
type input "151515"
click at [259, 187] on div at bounding box center [421, 183] width 634 height 332
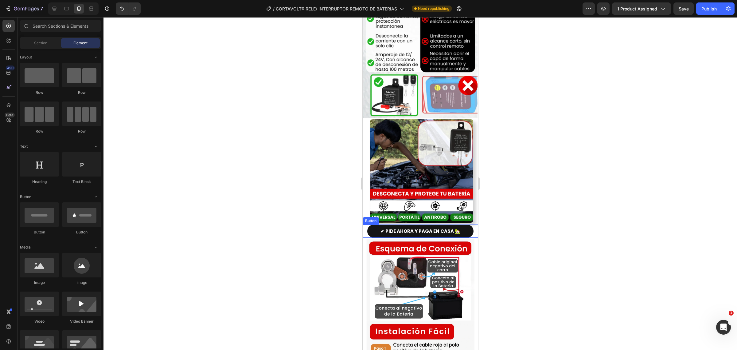
click at [366, 224] on div "✔ PIDE AHORA Y PAGA EN CASA 🏡 Button" at bounding box center [420, 230] width 116 height 13
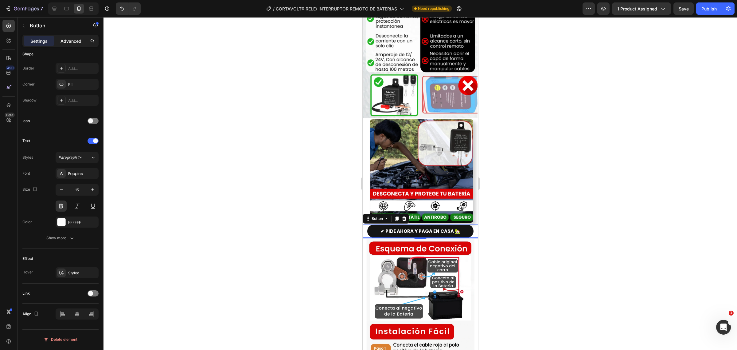
click at [70, 36] on div "Advanced" at bounding box center [71, 41] width 31 height 10
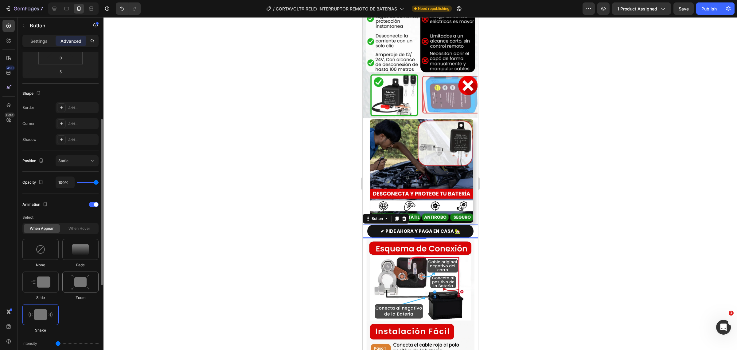
scroll to position [280, 0]
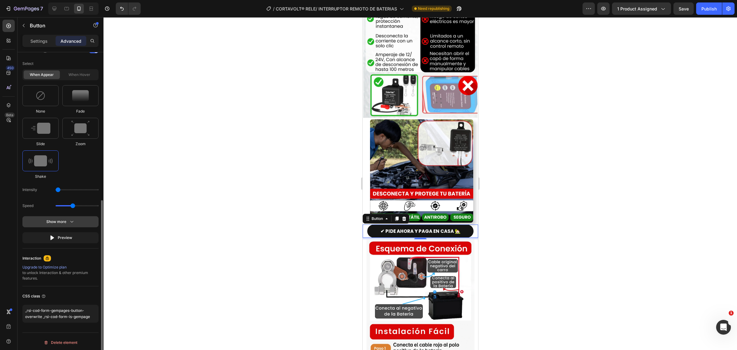
click at [61, 232] on button "Show more" at bounding box center [60, 237] width 76 height 11
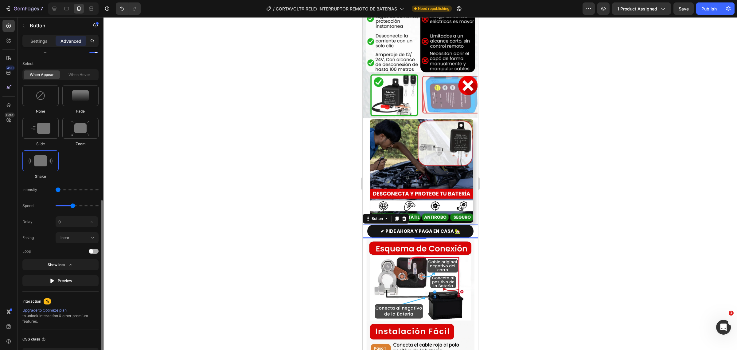
click at [91, 253] on span at bounding box center [91, 251] width 4 height 4
drag, startPoint x: 71, startPoint y: 205, endPoint x: 64, endPoint y: 205, distance: 7.4
type input "0.9"
click at [64, 205] on input "range" at bounding box center [77, 205] width 43 height 1
click at [72, 222] on input "0" at bounding box center [77, 221] width 42 height 11
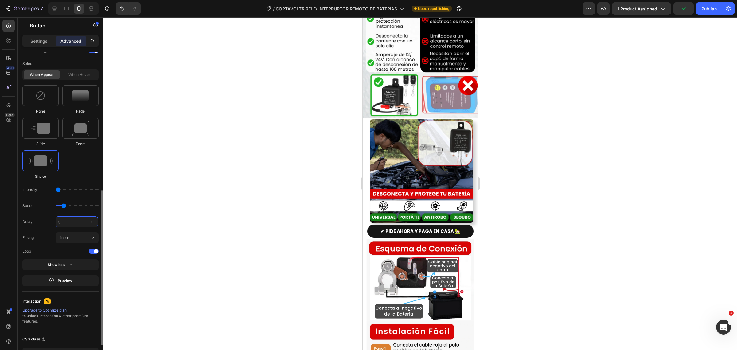
type input "1"
click at [251, 211] on div at bounding box center [421, 183] width 634 height 332
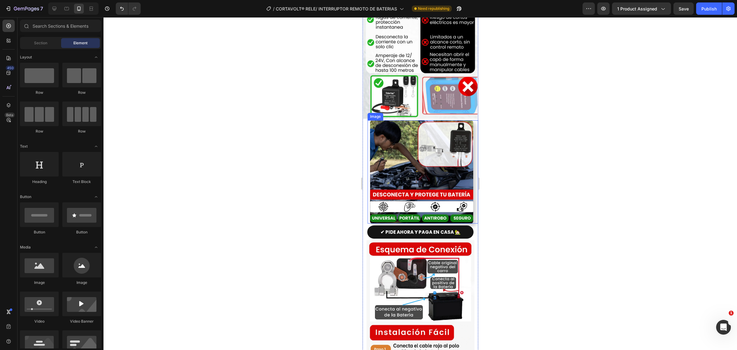
scroll to position [883, 0]
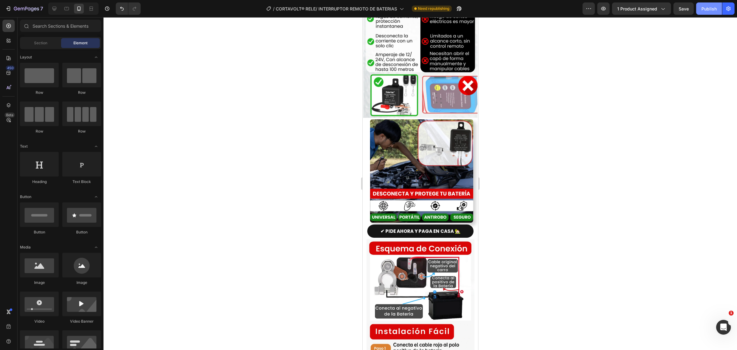
click at [707, 12] on button "Publish" at bounding box center [709, 8] width 26 height 12
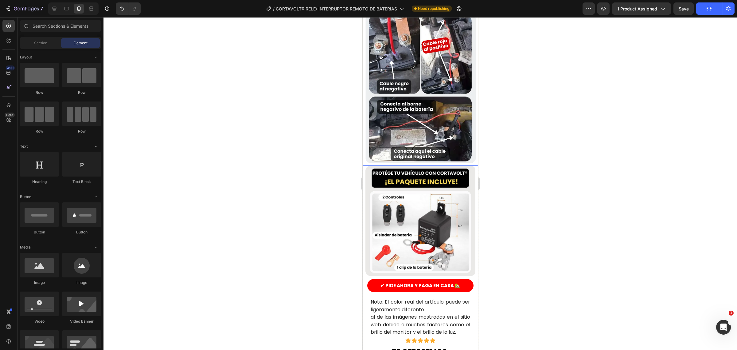
scroll to position [1306, 0]
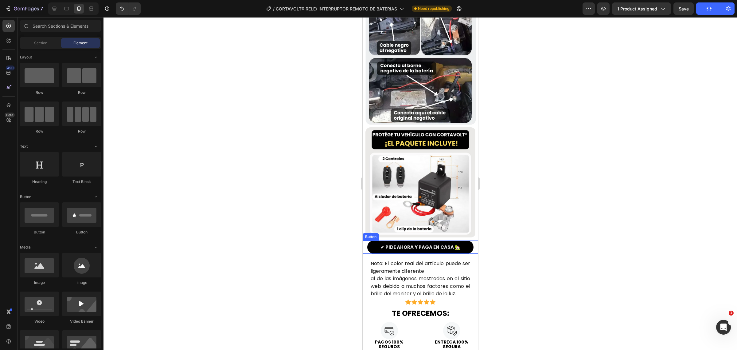
click at [371, 240] on button "✔ PIDE AHORA Y PAGA EN CASA 🏡" at bounding box center [420, 246] width 106 height 13
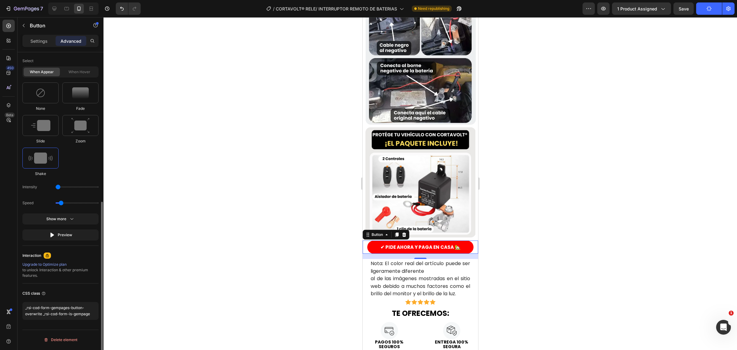
scroll to position [283, 0]
click at [69, 232] on div "Preview" at bounding box center [60, 234] width 23 height 6
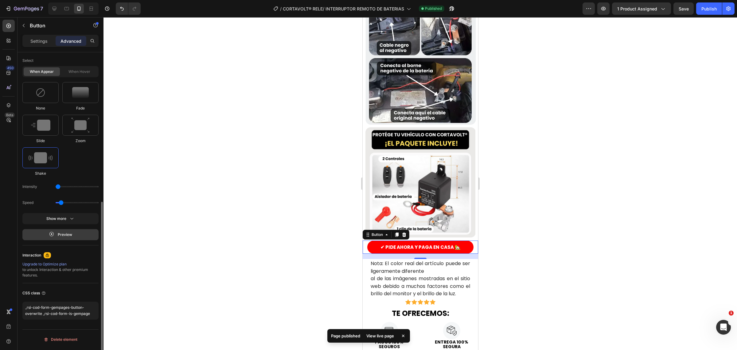
click at [70, 234] on div "Preview" at bounding box center [60, 234] width 23 height 6
click at [71, 232] on div "Preview" at bounding box center [60, 234] width 23 height 6
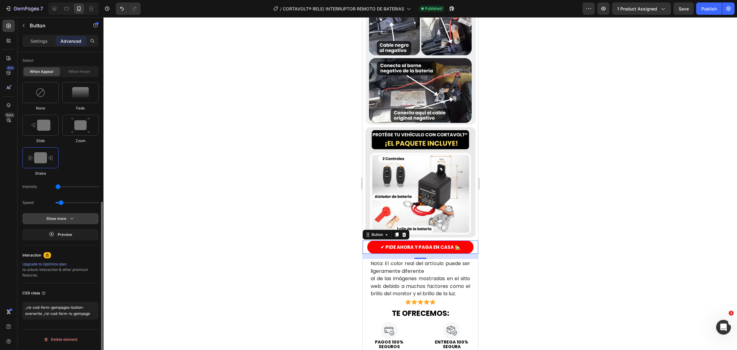
click at [77, 229] on button "Show more" at bounding box center [60, 234] width 76 height 11
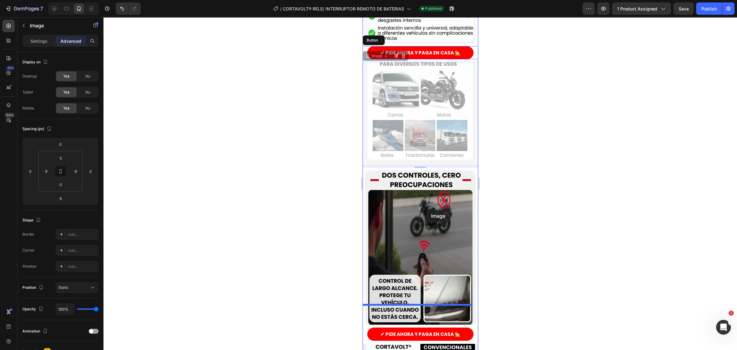
scroll to position [538, 0]
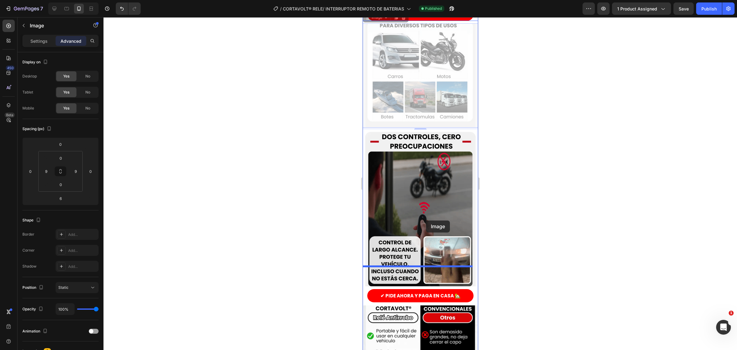
drag, startPoint x: 423, startPoint y: 197, endPoint x: 426, endPoint y: 220, distance: 23.2
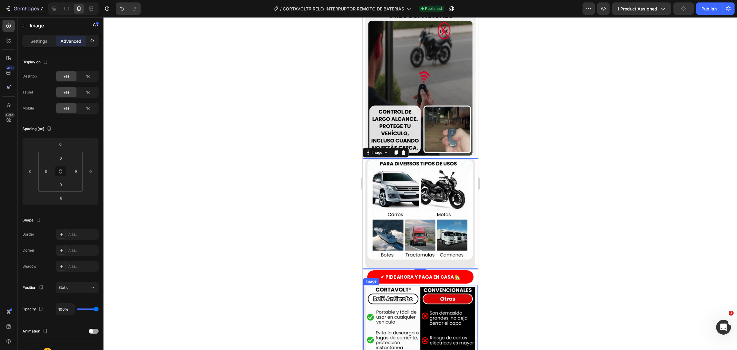
scroll to position [576, 0]
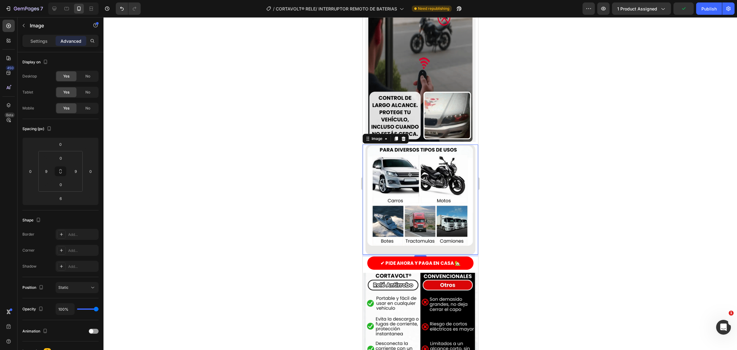
click at [320, 240] on div at bounding box center [421, 183] width 634 height 332
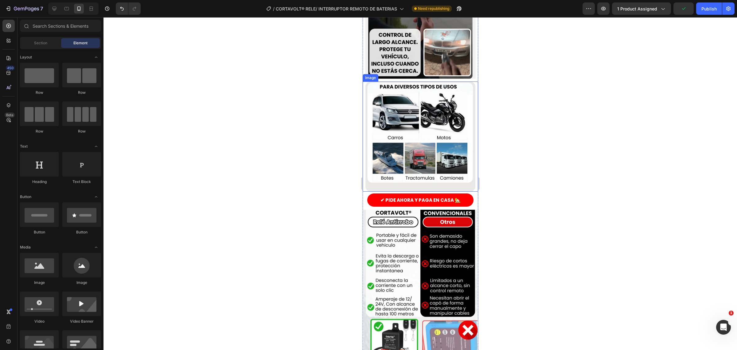
scroll to position [653, 0]
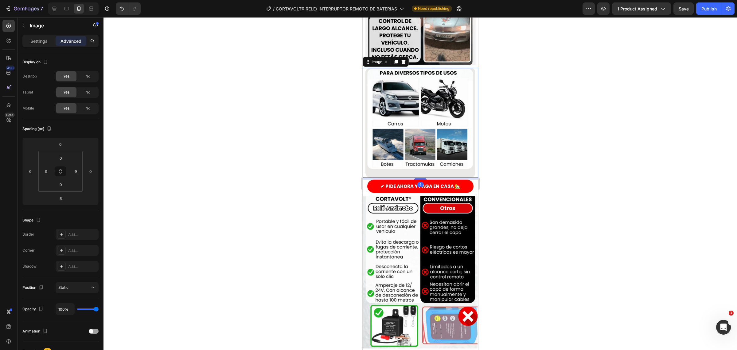
click at [427, 143] on img at bounding box center [420, 123] width 110 height 110
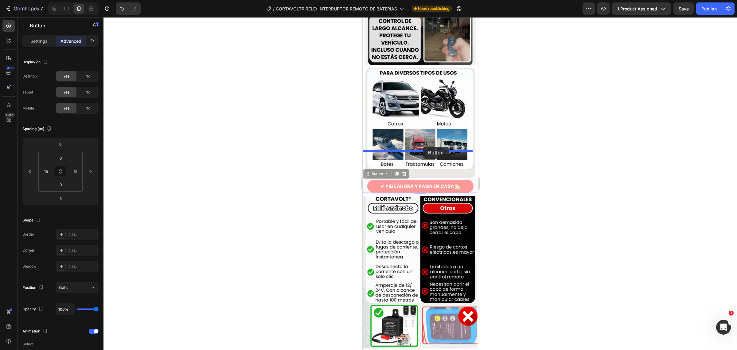
drag, startPoint x: 419, startPoint y: 151, endPoint x: 423, endPoint y: 147, distance: 6.3
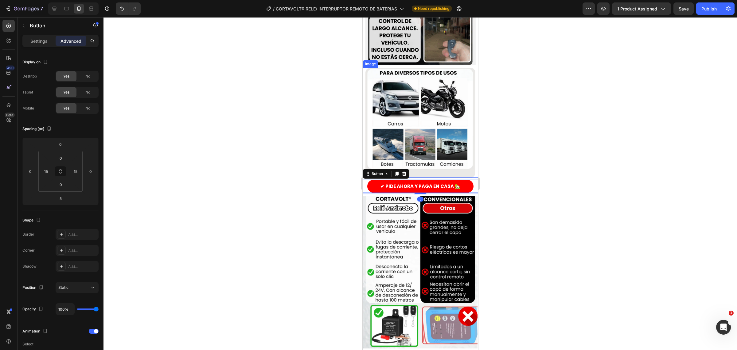
click at [422, 145] on img at bounding box center [420, 123] width 110 height 110
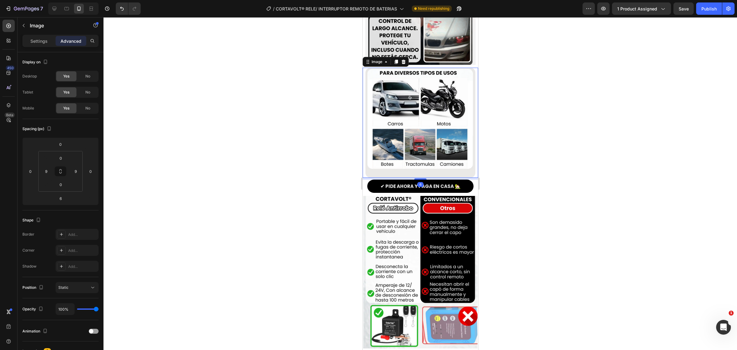
click at [419, 178] on div at bounding box center [420, 178] width 12 height 1
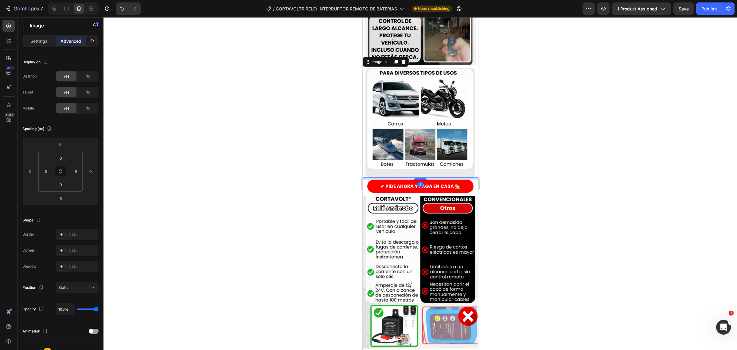
click at [301, 166] on div at bounding box center [421, 183] width 634 height 332
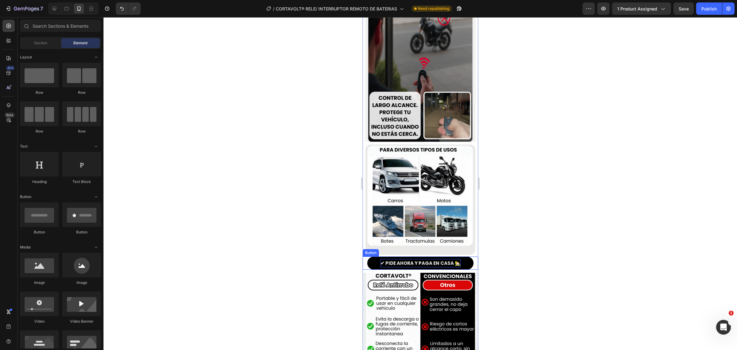
scroll to position [614, 0]
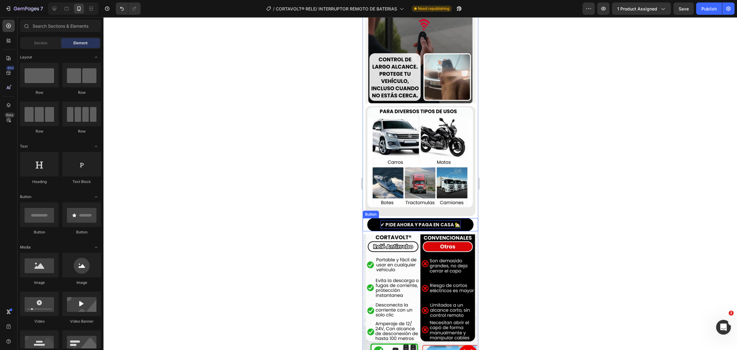
click at [430, 156] on img at bounding box center [420, 161] width 110 height 110
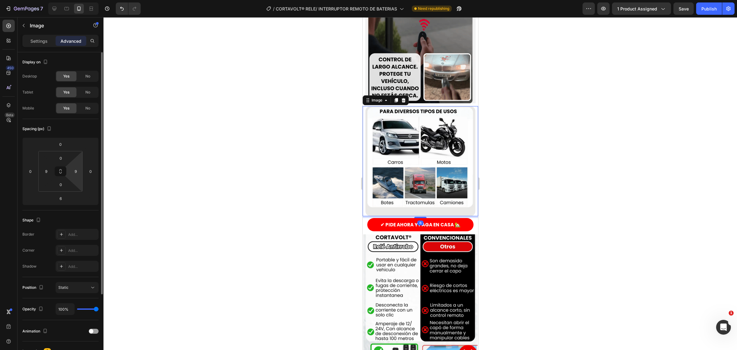
scroll to position [77, 0]
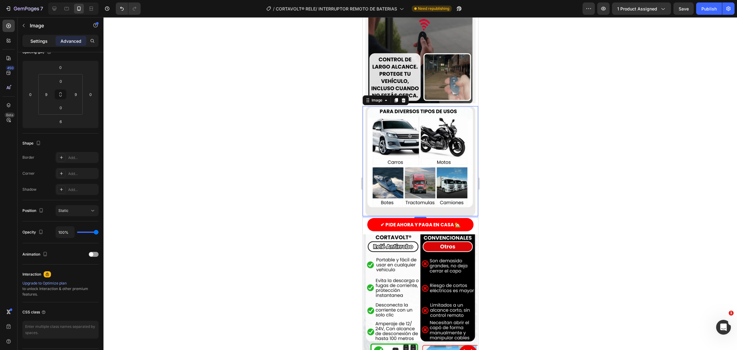
click at [36, 42] on p "Settings" at bounding box center [38, 41] width 17 height 6
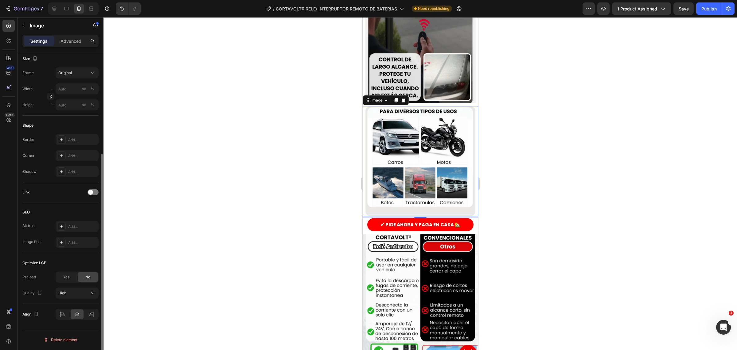
scroll to position [0, 0]
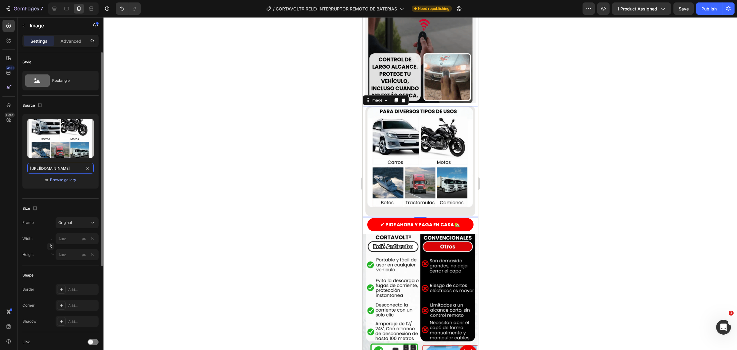
click at [61, 167] on input "[URL][DOMAIN_NAME]" at bounding box center [60, 168] width 66 height 11
paste input "4-ezgif.com-png-to-webp-converter.webp?v=175627396"
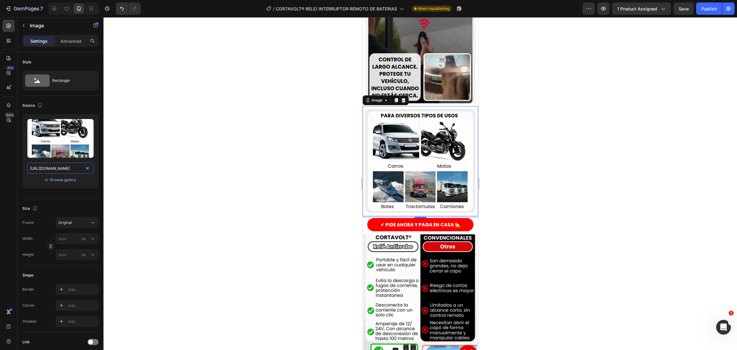
type input "[URL][DOMAIN_NAME]"
click at [290, 138] on div at bounding box center [421, 183] width 634 height 332
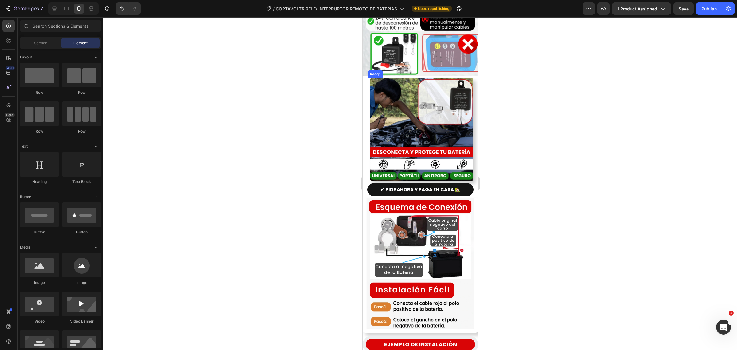
scroll to position [1037, 0]
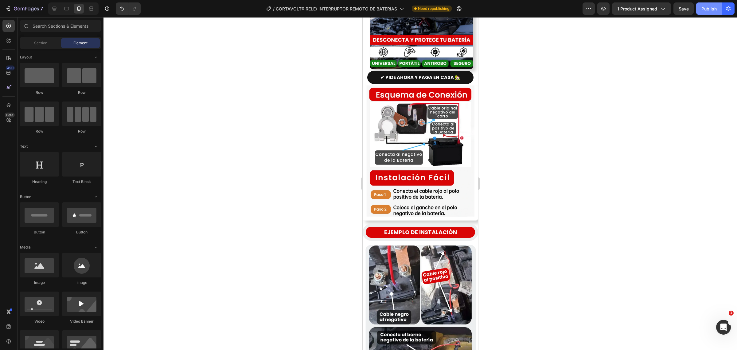
click at [717, 8] on div "Publish" at bounding box center [709, 9] width 15 height 6
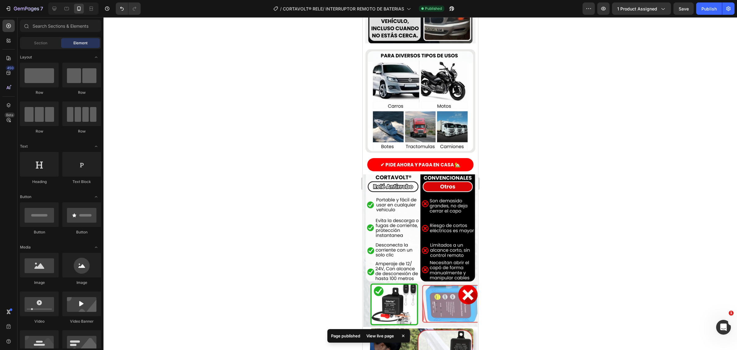
scroll to position [0, 0]
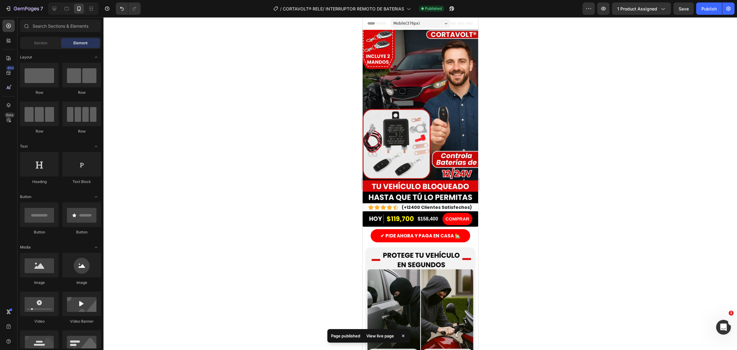
drag, startPoint x: 473, startPoint y: 237, endPoint x: 841, endPoint y: 71, distance: 403.4
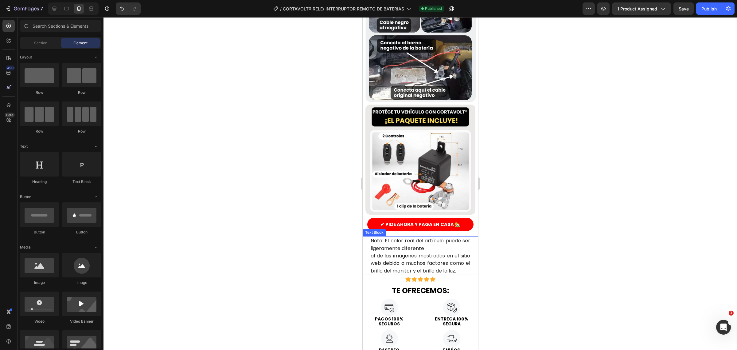
scroll to position [1317, 0]
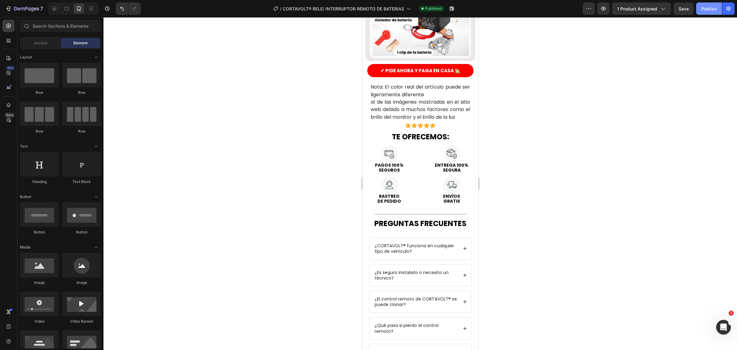
click at [714, 4] on button "Publish" at bounding box center [709, 8] width 26 height 12
